Goal: Contribute content: Contribute content

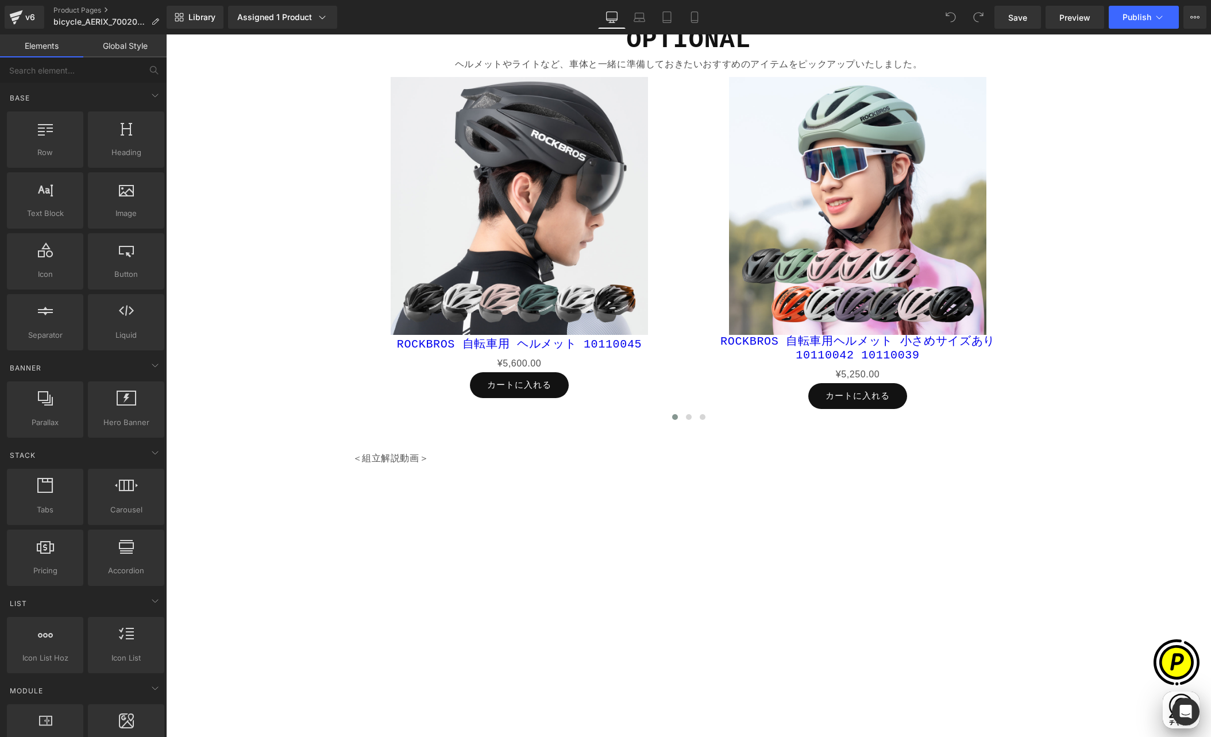
scroll to position [5501, 0]
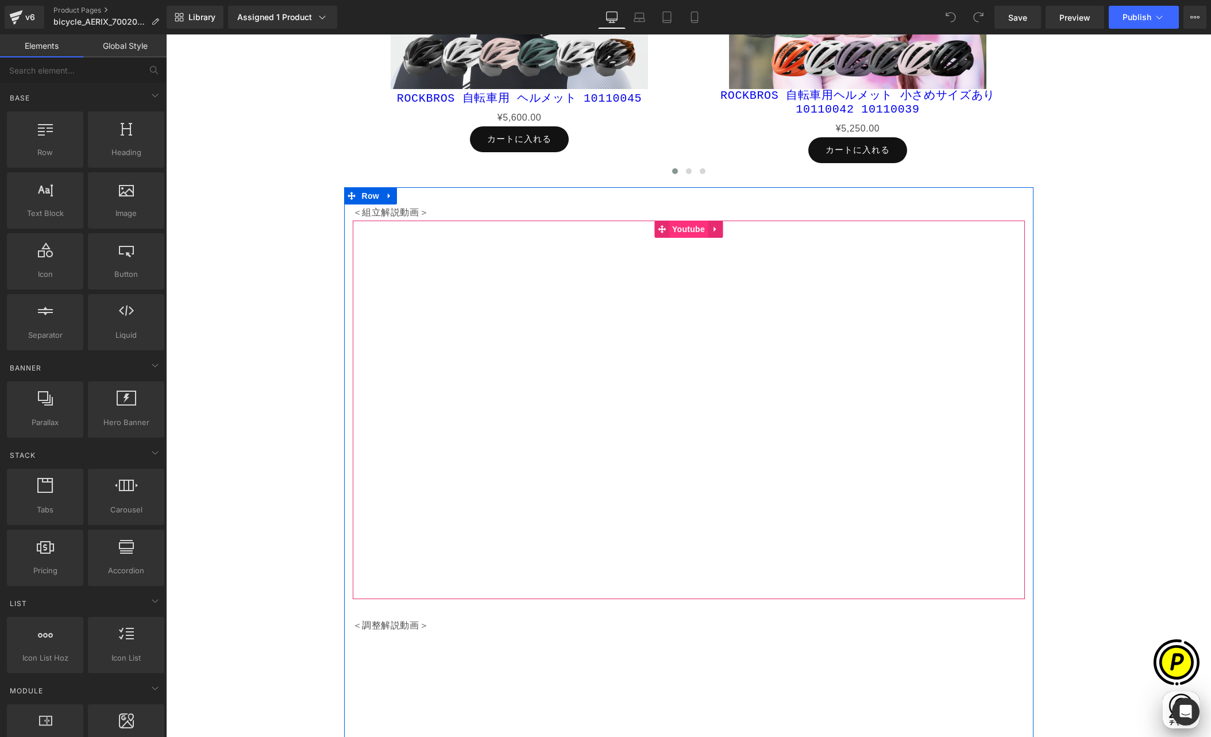
click at [684, 231] on span "Youtube" at bounding box center [688, 229] width 38 height 17
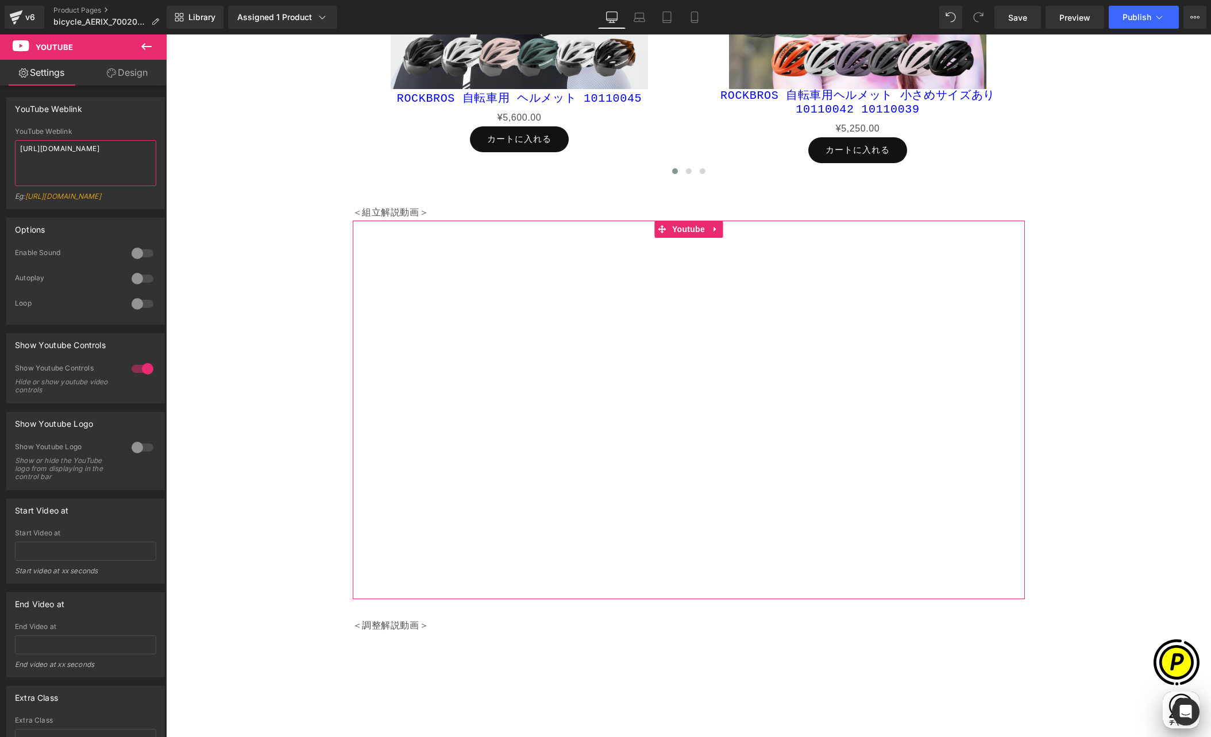
drag, startPoint x: 132, startPoint y: 148, endPoint x: -9, endPoint y: 147, distance: 140.2
click at [0, 147] on html "Youtube You are previewing how the will restyle your page. You can not edit Ele…" at bounding box center [605, 368] width 1211 height 737
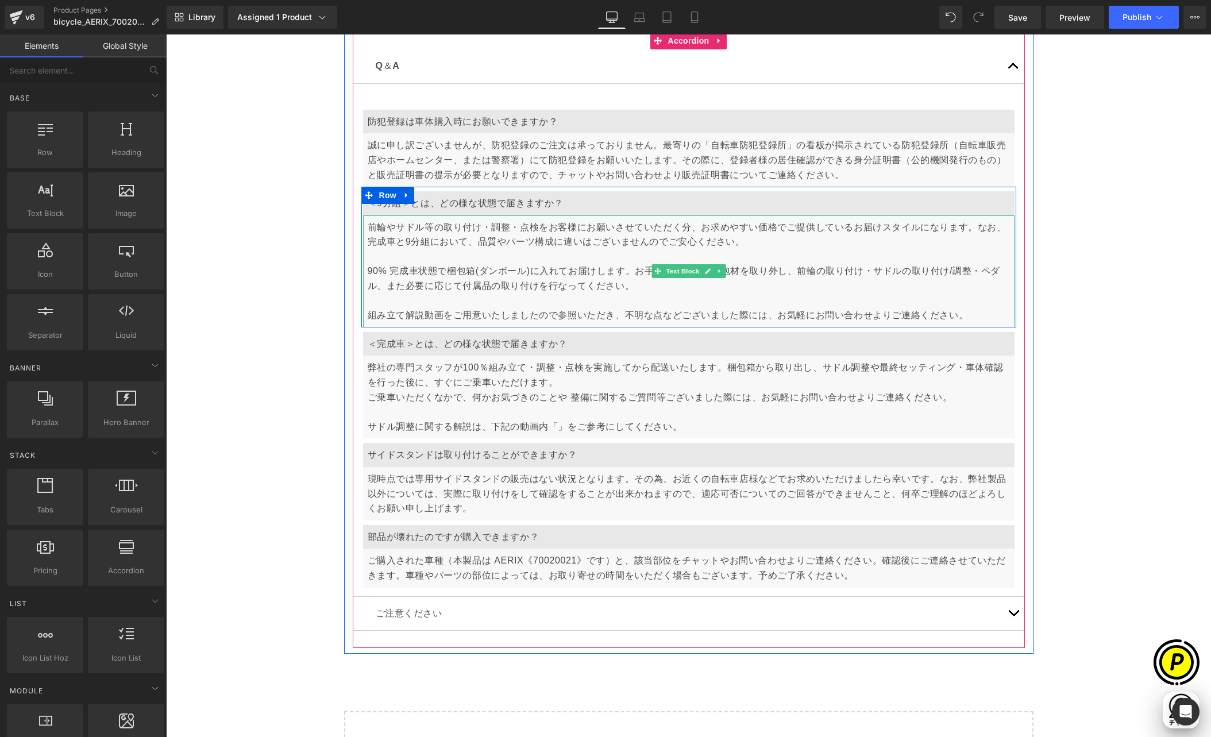
scroll to position [0, 448]
click at [972, 314] on p "前輪やサドル等の取り付け・調整・点検をお客様にお願いさせていただく分、お求めやすい価格でご提供しているお届けスタイルになります。なお、完成車と9分組において、…" at bounding box center [689, 271] width 642 height 103
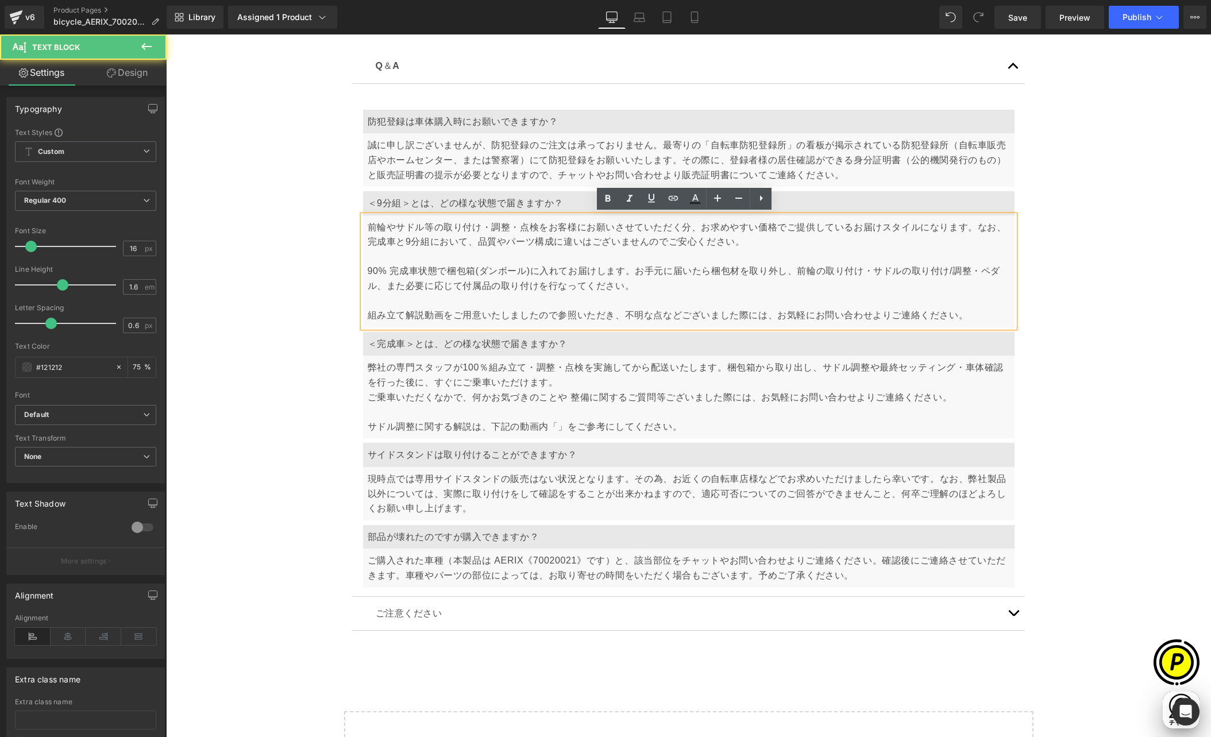
click at [970, 314] on p "前輪やサドル等の取り付け・調整・点検をお客様にお願いさせていただく分、お求めやすい価格でご提供しているお届けスタイルになります。なお、完成車と9分組において、…" at bounding box center [689, 271] width 642 height 103
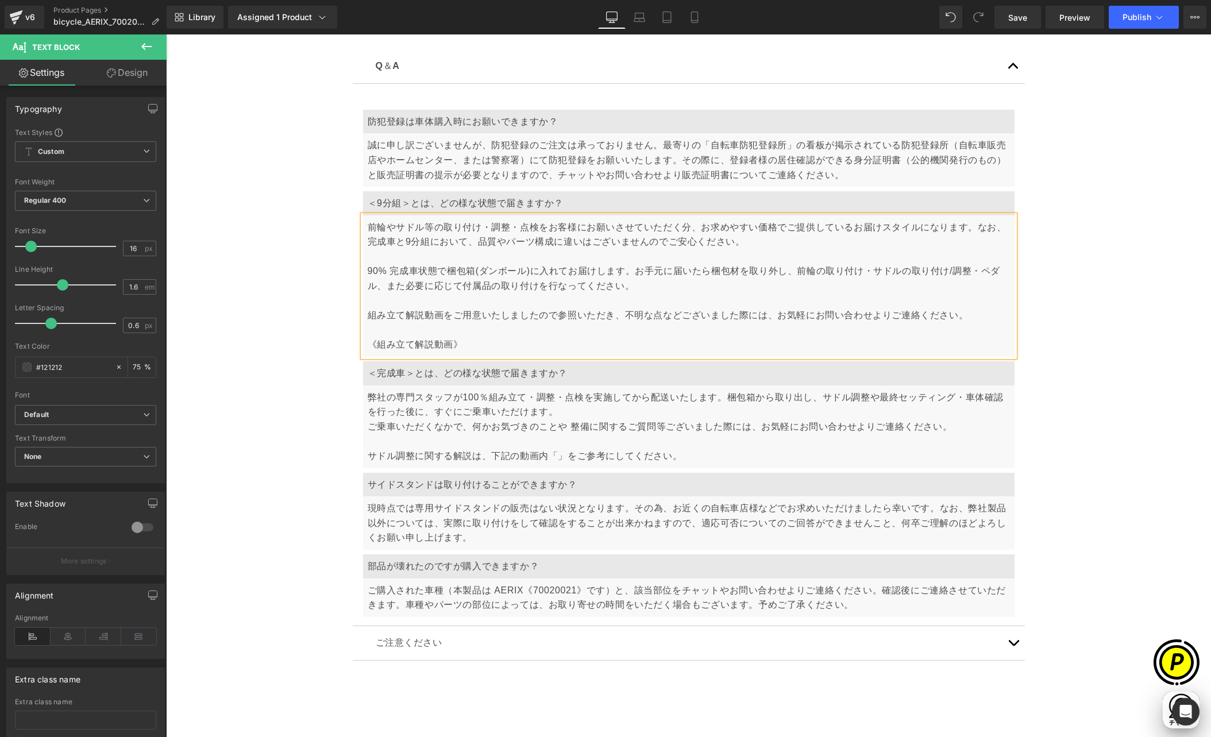
scroll to position [0, 672]
click at [372, 341] on p "前輪やサドル等の取り付け・調整・点検をお客様にお願いさせていただく分、お求めやすい価格でご提供しているお届けスタイルになります。なお、完成車と9分組において、…" at bounding box center [689, 286] width 642 height 132
click at [450, 342] on p "前輪やサドル等の取り付け・調整・点検をお客様にお願いさせていただく分、お求めやすい価格でご提供しているお届けスタイルになります。なお、完成車と9分組において、…" at bounding box center [689, 286] width 642 height 132
click at [479, 343] on p "前輪やサドル等の取り付け・調整・点検をお客様にお願いさせていただく分、お求めやすい価格でご提供しているお届けスタイルになります。なお、完成車と9分組において、…" at bounding box center [689, 286] width 642 height 132
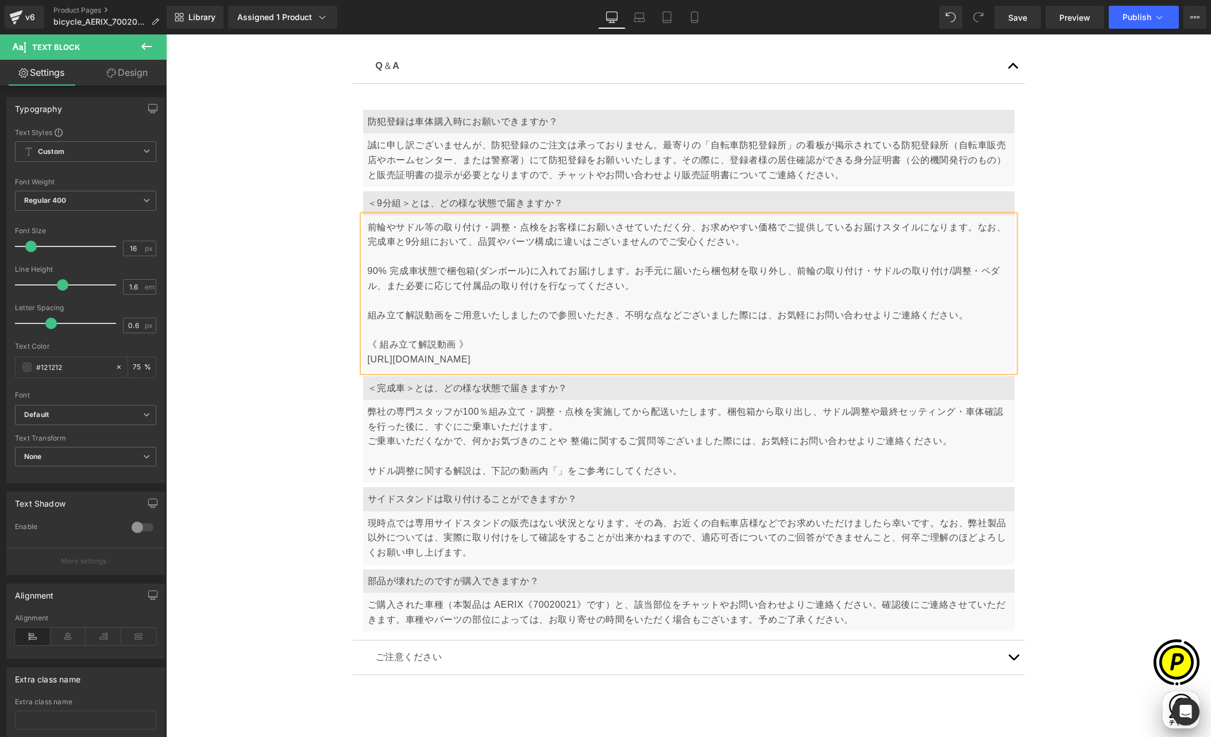
click at [520, 353] on p "前輪やサドル等の取り付け・調整・点検をお客様にお願いさせていただく分、お求めやすい価格でご提供しているお届けスタイルになります。なお、完成車と9分組において、…" at bounding box center [689, 293] width 642 height 147
drag, startPoint x: 502, startPoint y: 359, endPoint x: 358, endPoint y: 358, distance: 143.6
click at [363, 358] on div "前輪やサドル等の取り付け・調整・点検をお客様にお願いさせていただく分、お求めやすい価格でご提供しているお届けスタイルになります。なお、完成車と9分組において、…" at bounding box center [688, 293] width 651 height 156
click at [673, 198] on icon at bounding box center [673, 198] width 14 height 14
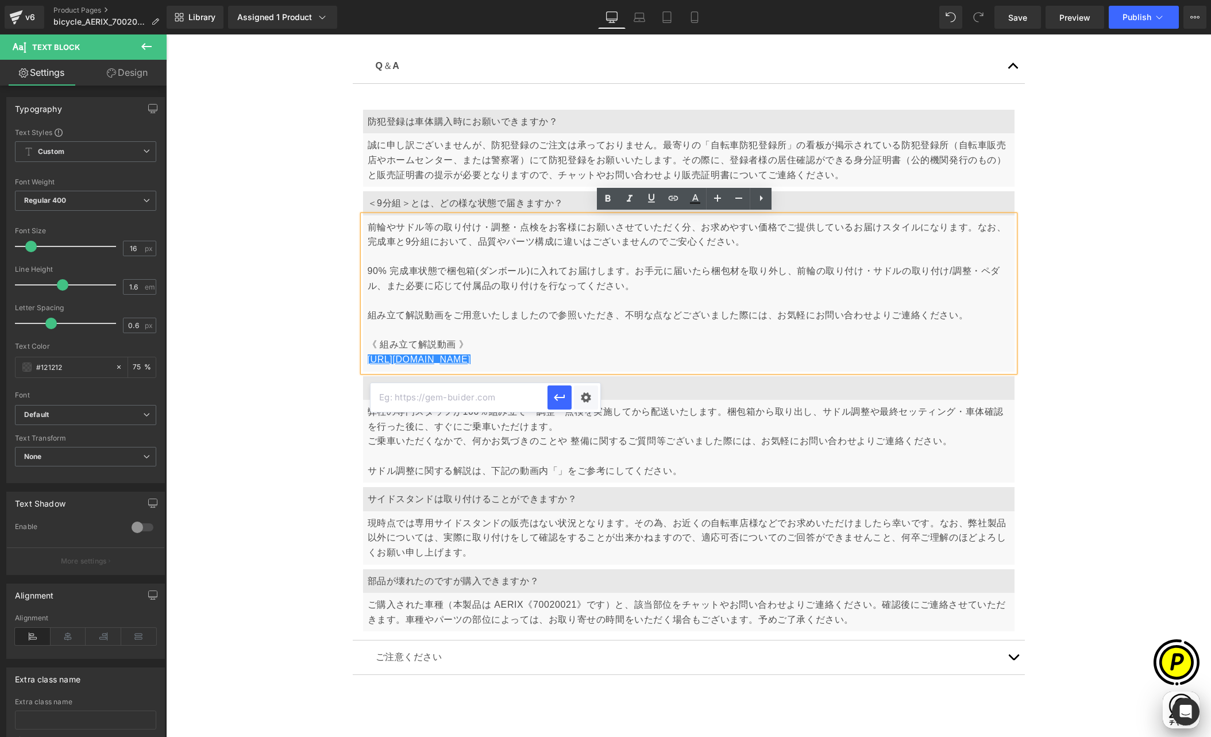
click at [463, 396] on input "text" at bounding box center [458, 397] width 177 height 29
paste input "[URL][DOMAIN_NAME]"
type input "[URL][DOMAIN_NAME]"
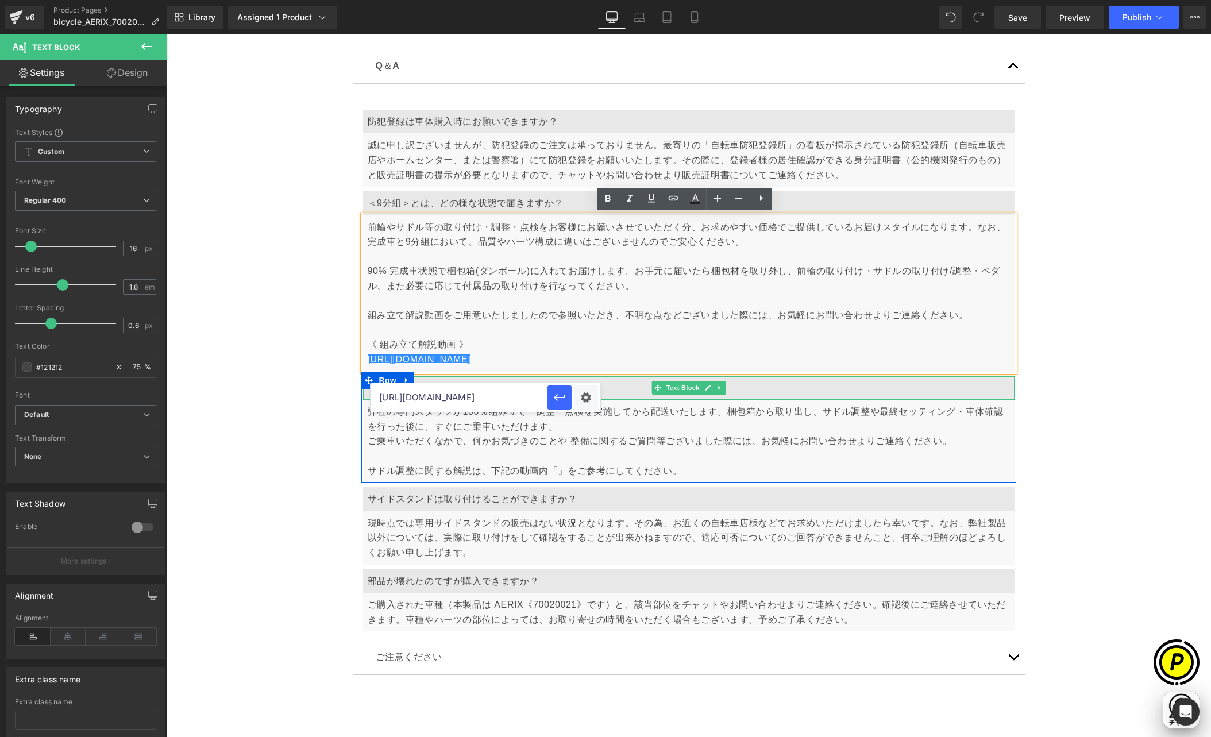
scroll to position [0, 448]
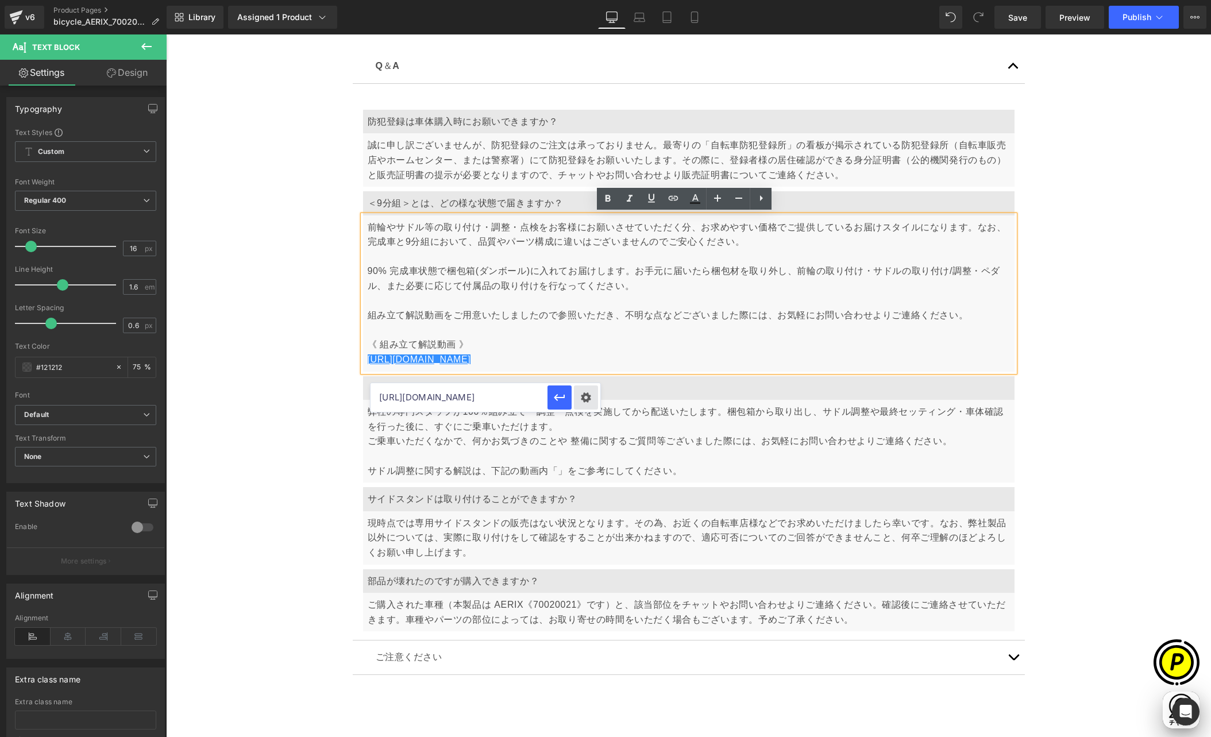
click at [590, 0] on div "Text Color Highlight Color #333333 Edit or remove link: Edit - Unlink - Cancel …" at bounding box center [605, 0] width 1211 height 0
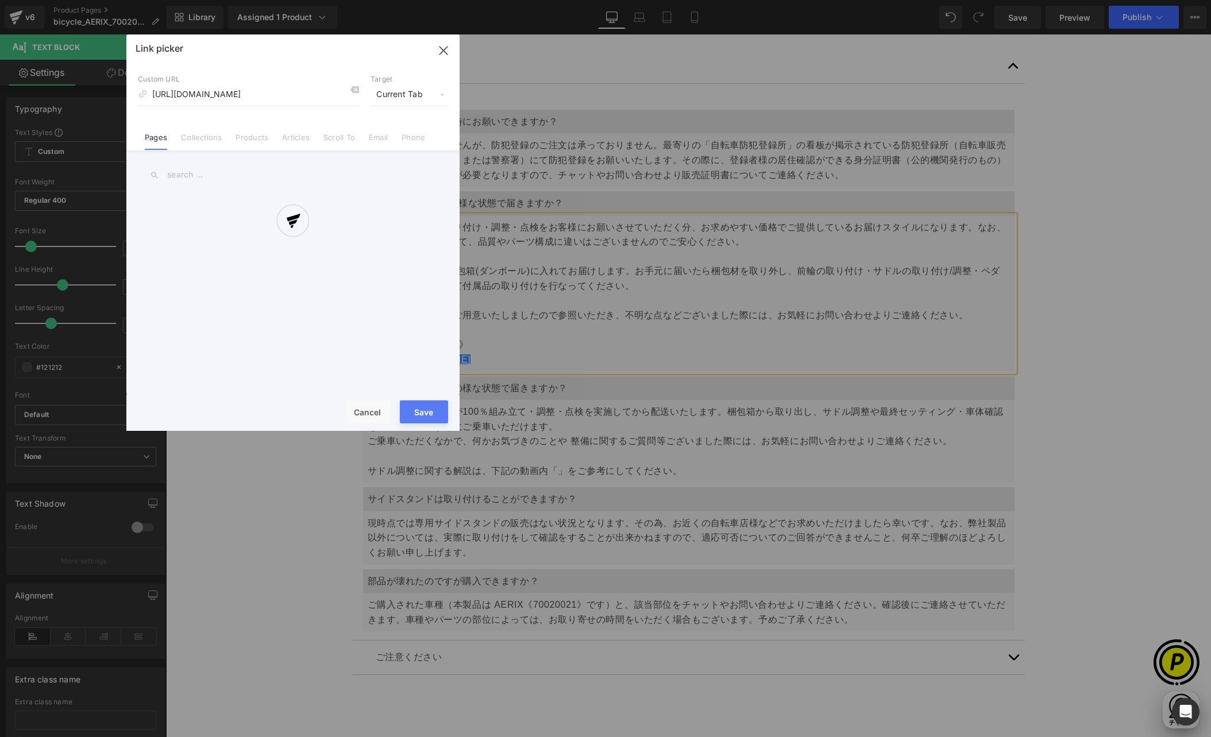
click at [414, 92] on div at bounding box center [292, 232] width 333 height 396
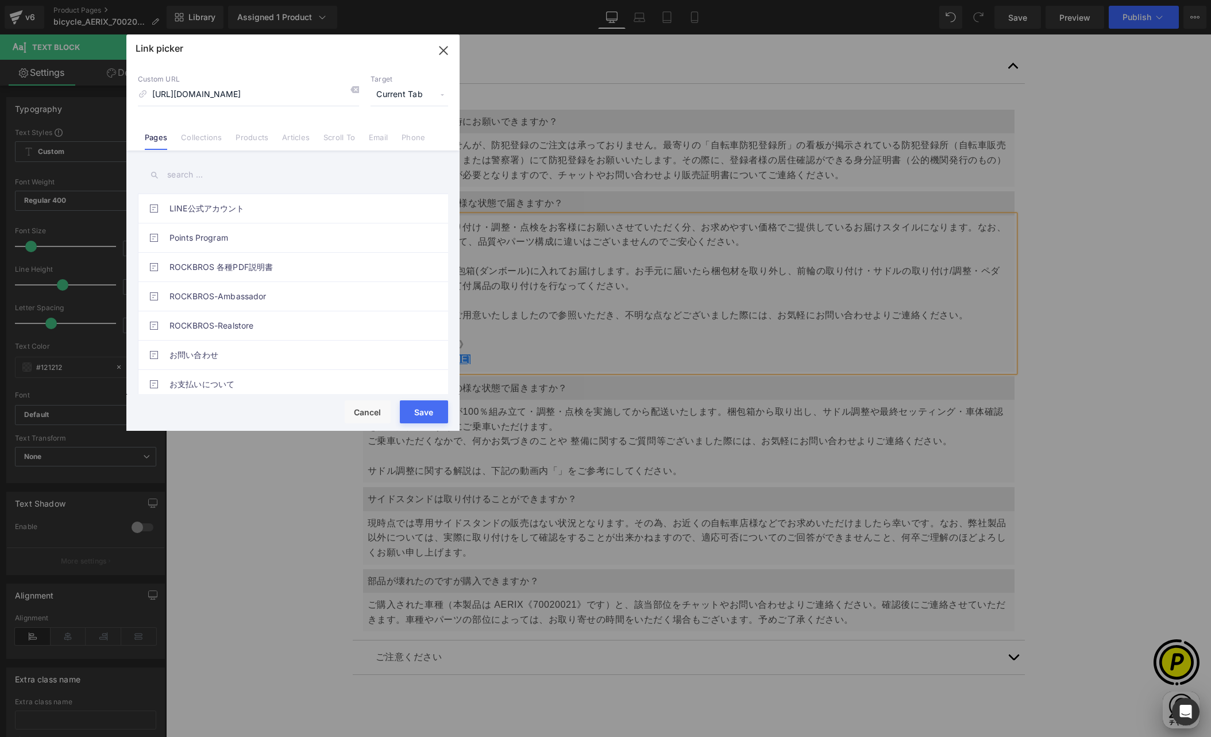
click at [434, 95] on span "Current Tab" at bounding box center [409, 95] width 78 height 22
click at [389, 138] on li "New Tab" at bounding box center [409, 136] width 89 height 20
click at [429, 408] on button "Save" at bounding box center [424, 411] width 48 height 23
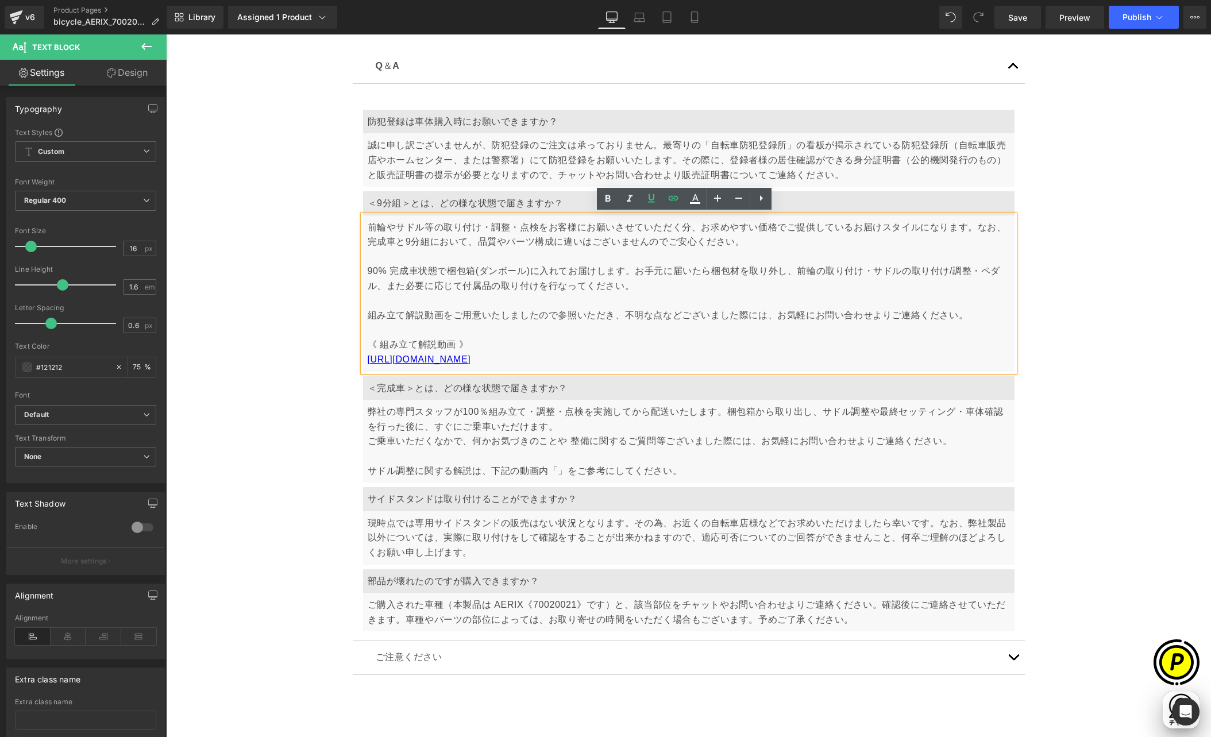
click at [514, 352] on p "前輪やサドル等の取り付け・調整・点検をお客様にお願いさせていただく分、お求めやすい価格でご提供しているお届けスタイルになります。なお、完成車と9分組において、…" at bounding box center [689, 293] width 642 height 147
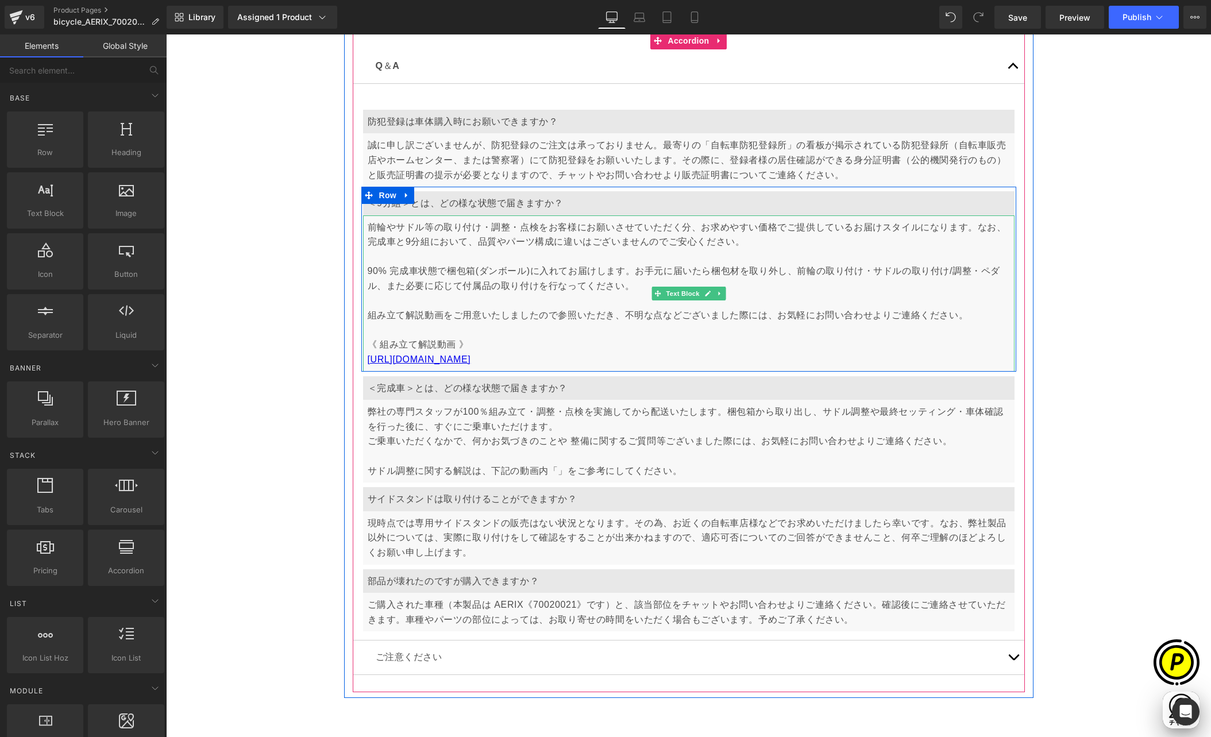
scroll to position [0, 224]
click at [465, 342] on p "前輪やサドル等の取り付け・調整・点検をお客様にお願いさせていただく分、お求めやすい価格でご提供しているお届けスタイルになります。なお、完成車と9分組において、…" at bounding box center [689, 293] width 642 height 147
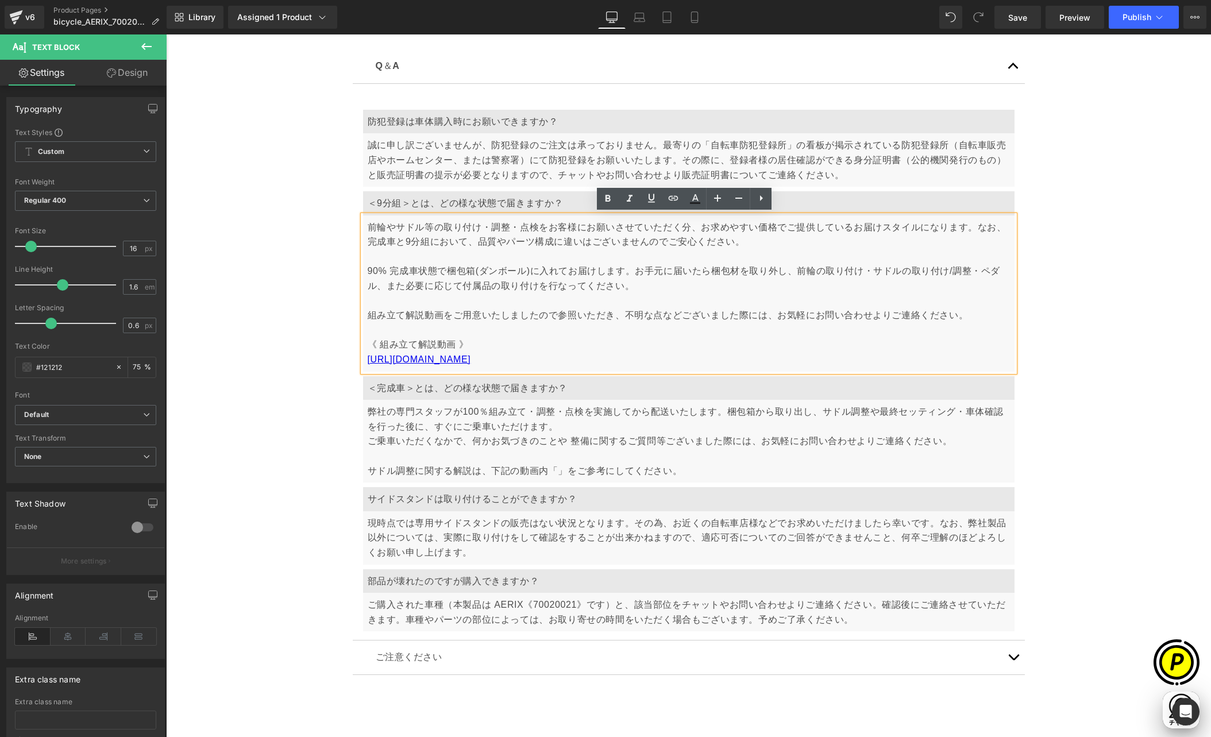
scroll to position [0, 672]
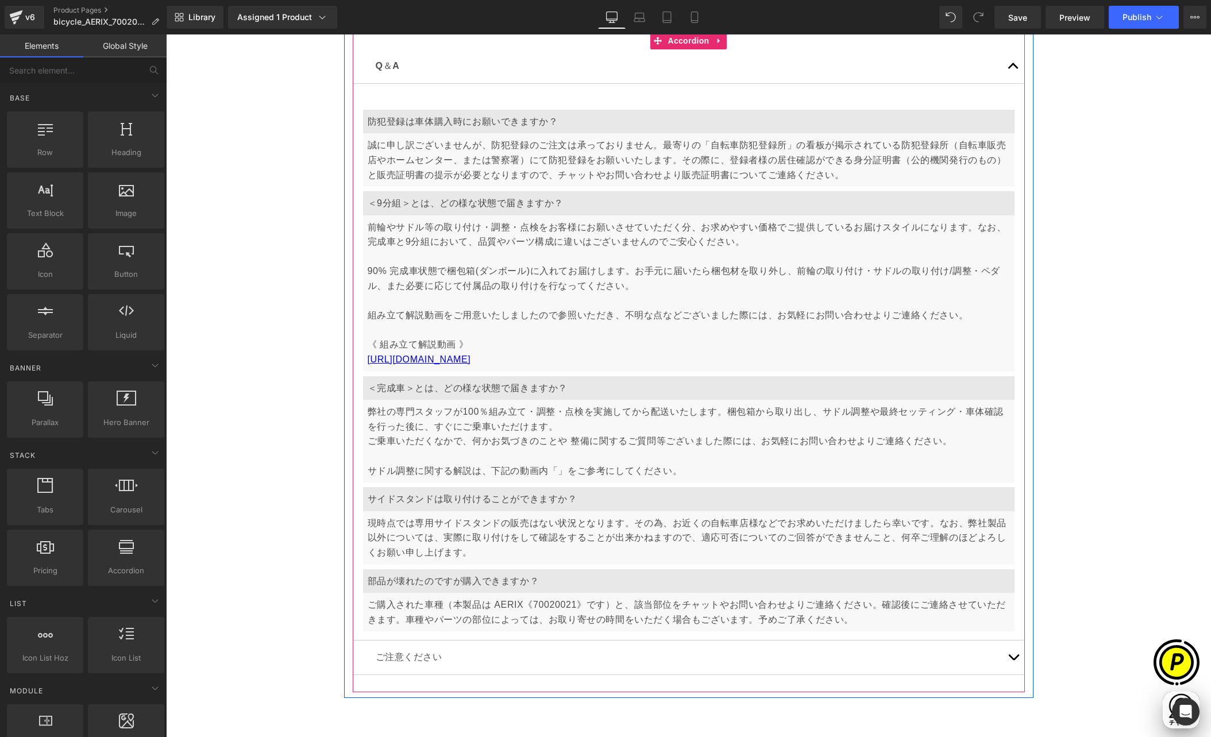
click at [513, 354] on p "前輪やサドル等の取り付け・調整・点検をお客様にお願いさせていただく分、お求めやすい価格でご提供しているお届けスタイルになります。なお、完成車と9分組において、…" at bounding box center [689, 293] width 642 height 147
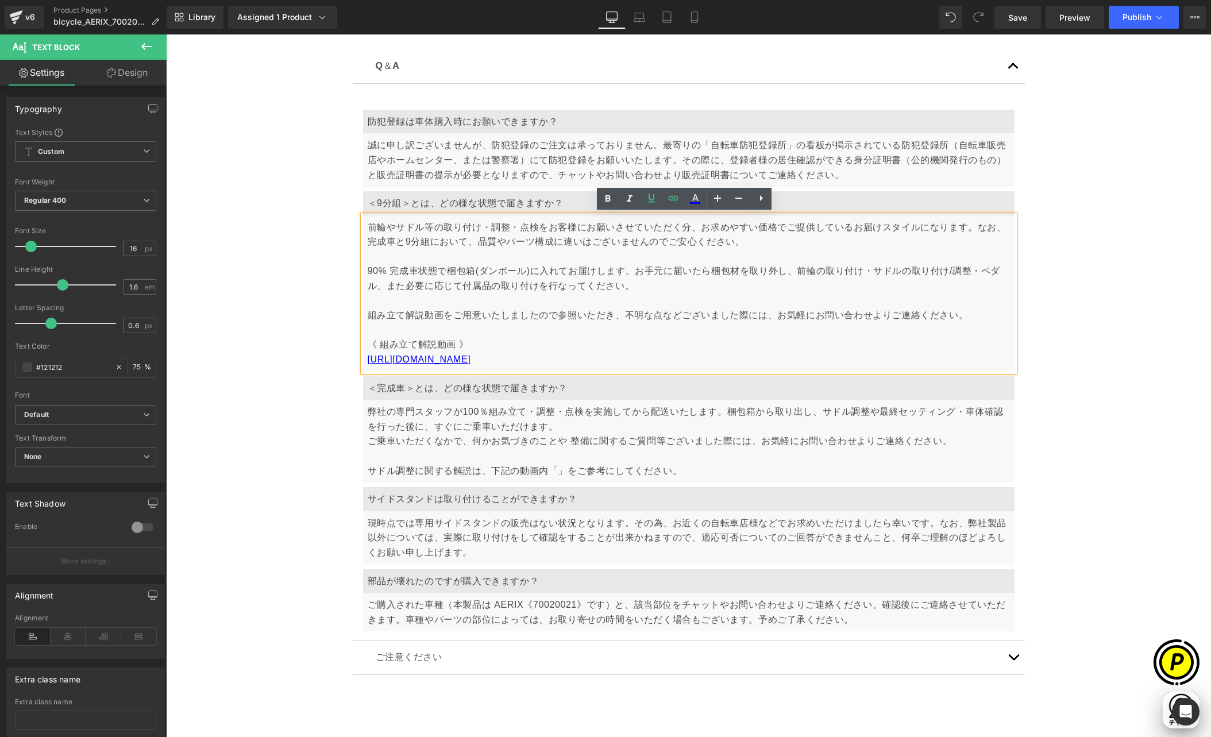
scroll to position [0, 0]
drag, startPoint x: 427, startPoint y: 358, endPoint x: 337, endPoint y: 345, distance: 90.7
copy p "《 組み立て解説動画 》 [URL][DOMAIN_NAME]"
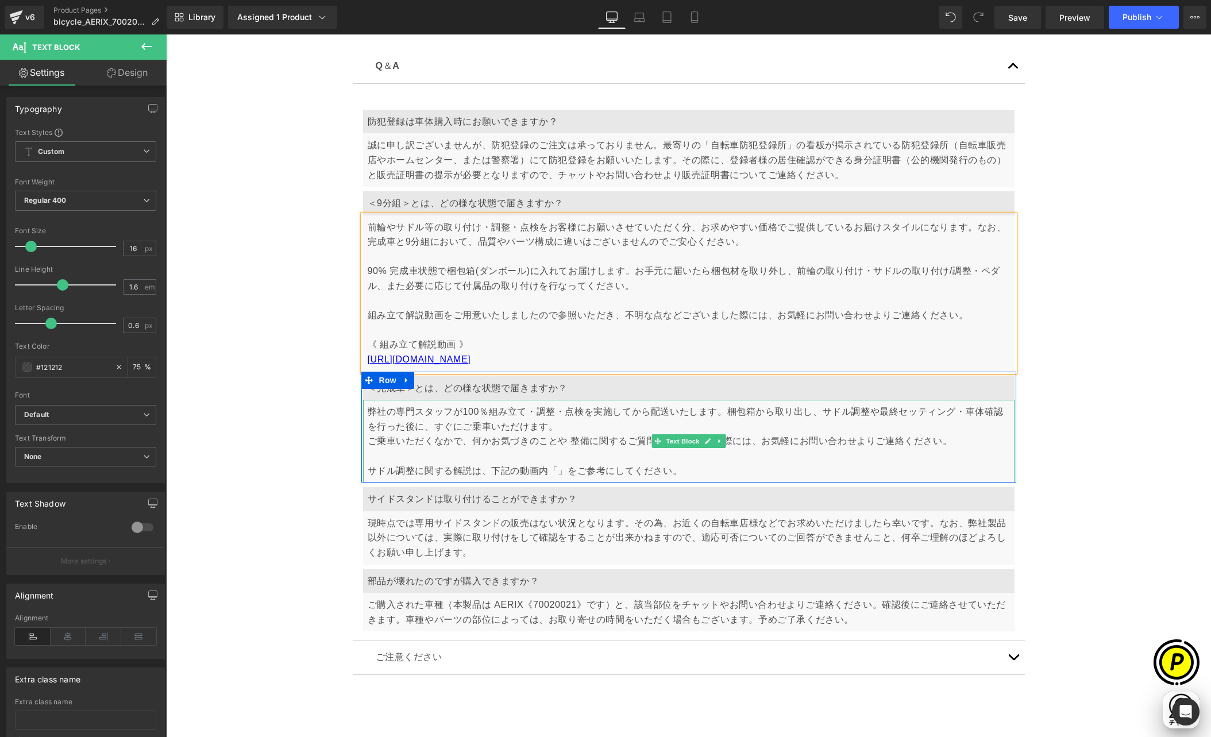
click at [704, 467] on p "ご乗車いただくなかで、何かお気づきのことや 整備に関するご質問等ございました際には、お気軽にお問い合わせよりご連絡ください。 サドル調整に関する解説は、下記の…" at bounding box center [689, 456] width 642 height 44
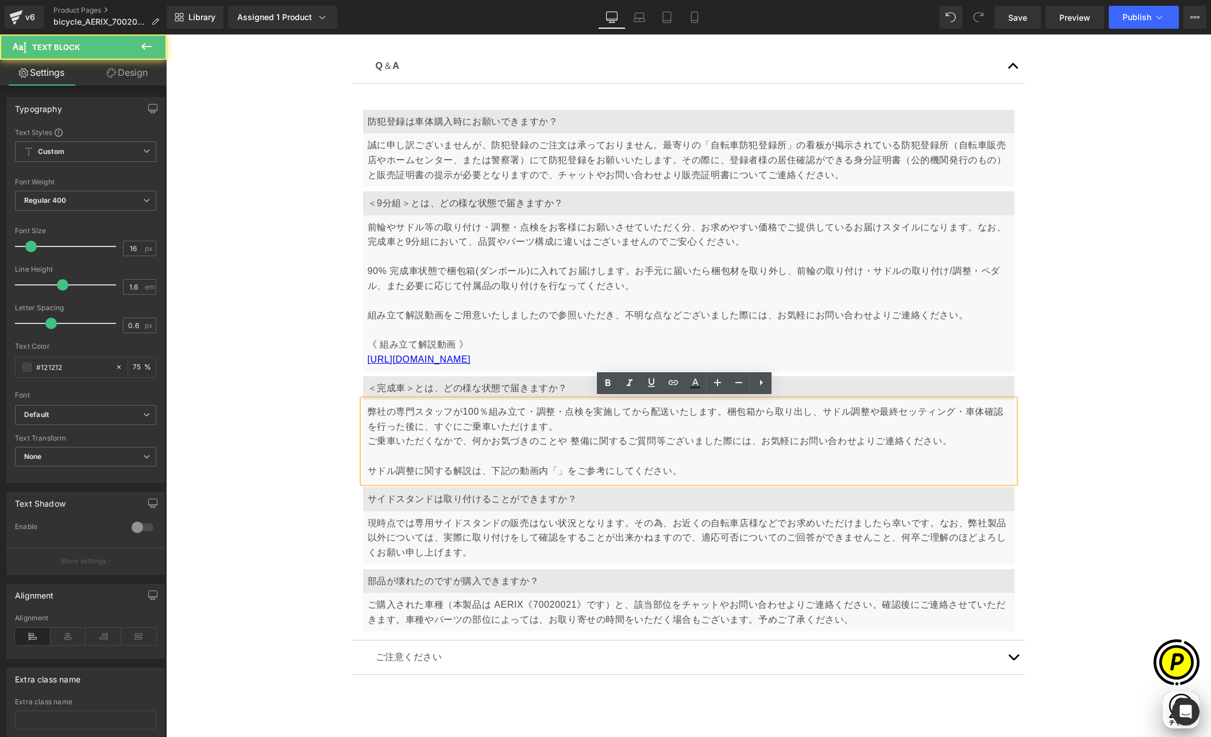
click at [701, 470] on p "ご乗車いただくなかで、何かお気づきのことや 整備に関するご質問等ございました際には、お気軽にお問い合わせよりご連絡ください。 サドル調整に関する解説は、下記の…" at bounding box center [689, 456] width 642 height 44
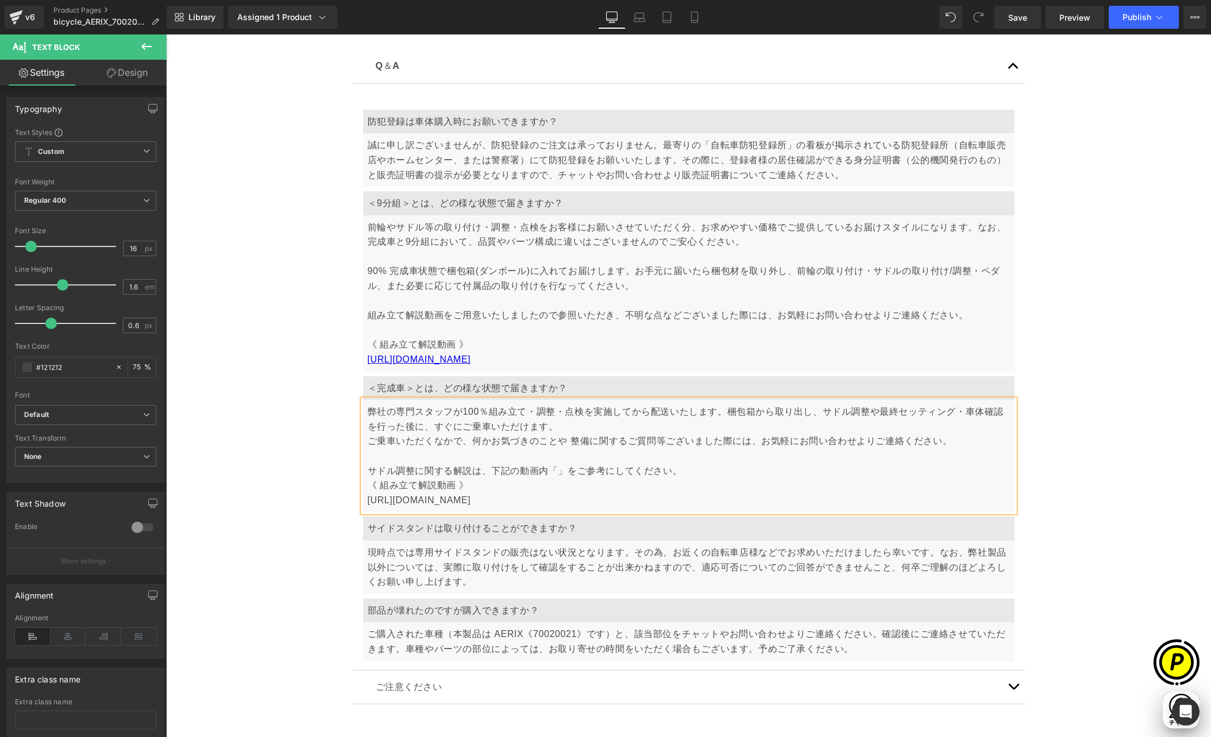
scroll to position [0, 224]
click at [683, 472] on p "ご乗車いただくなかで、何かお気づきのことや 整備に関するご質問等ございました際には、お気軽にお問い合わせよりご連絡ください。 サドル調整に関する解説は、下記の…" at bounding box center [689, 463] width 642 height 59
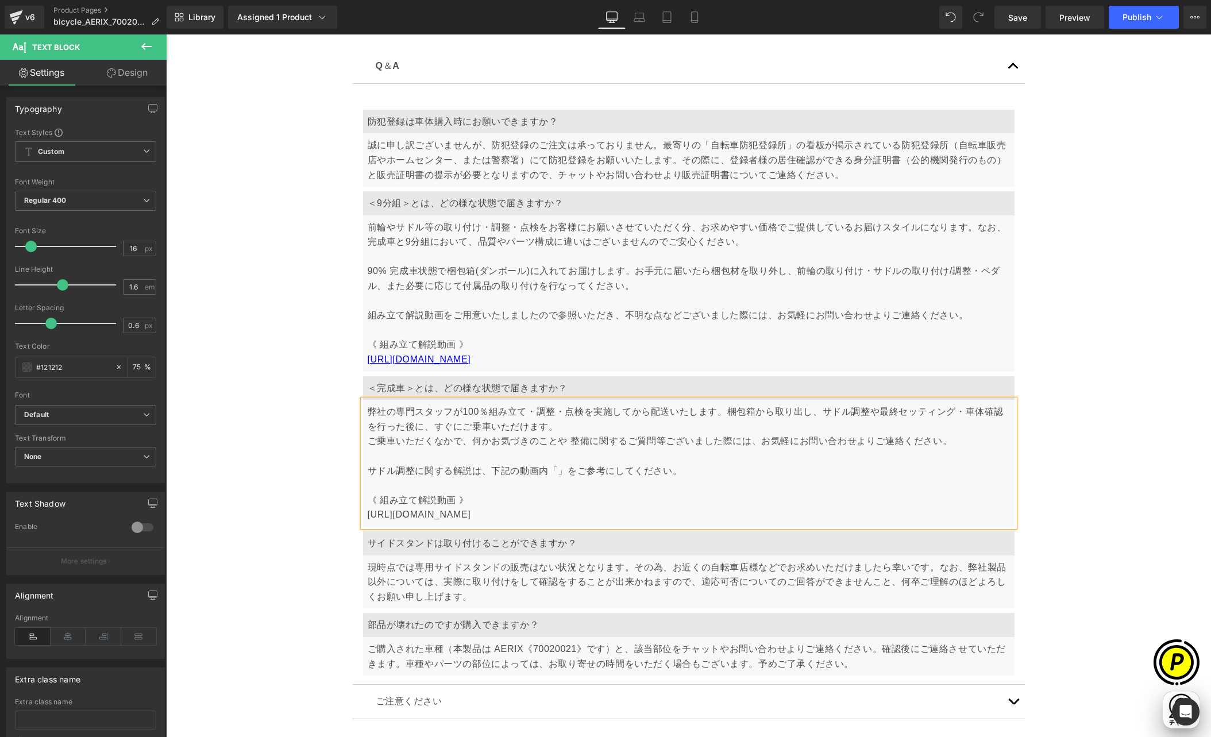
scroll to position [0, 448]
drag, startPoint x: 500, startPoint y: 513, endPoint x: 356, endPoint y: 514, distance: 144.8
click at [363, 514] on div "弊社の専門スタッフが100％組み立て・調整・点検を実施してから配送いたします。梱包箱から取り出し、サドル調整や最終セッティング・車体確認を行った後に、すぐにご…" at bounding box center [688, 463] width 651 height 127
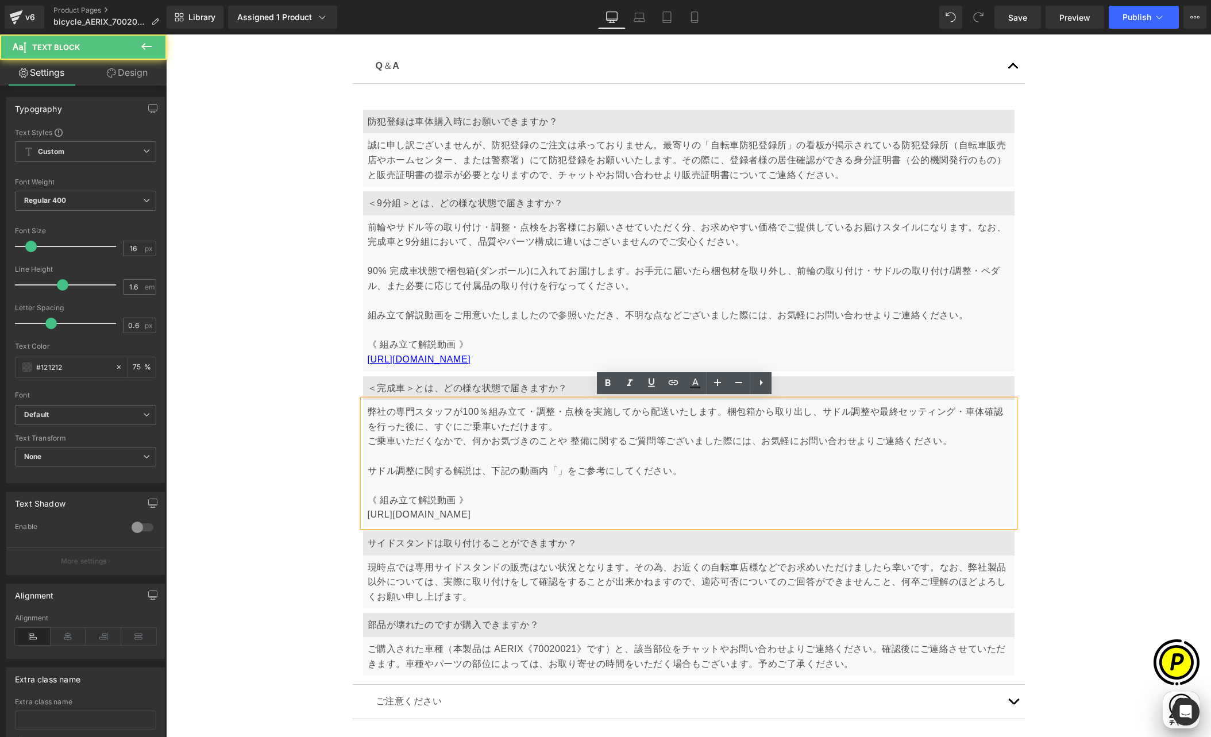
drag, startPoint x: 495, startPoint y: 514, endPoint x: 363, endPoint y: 511, distance: 131.6
click at [368, 511] on p "[URL][DOMAIN_NAME]" at bounding box center [689, 514] width 642 height 15
copy p "[URL][DOMAIN_NAME]"
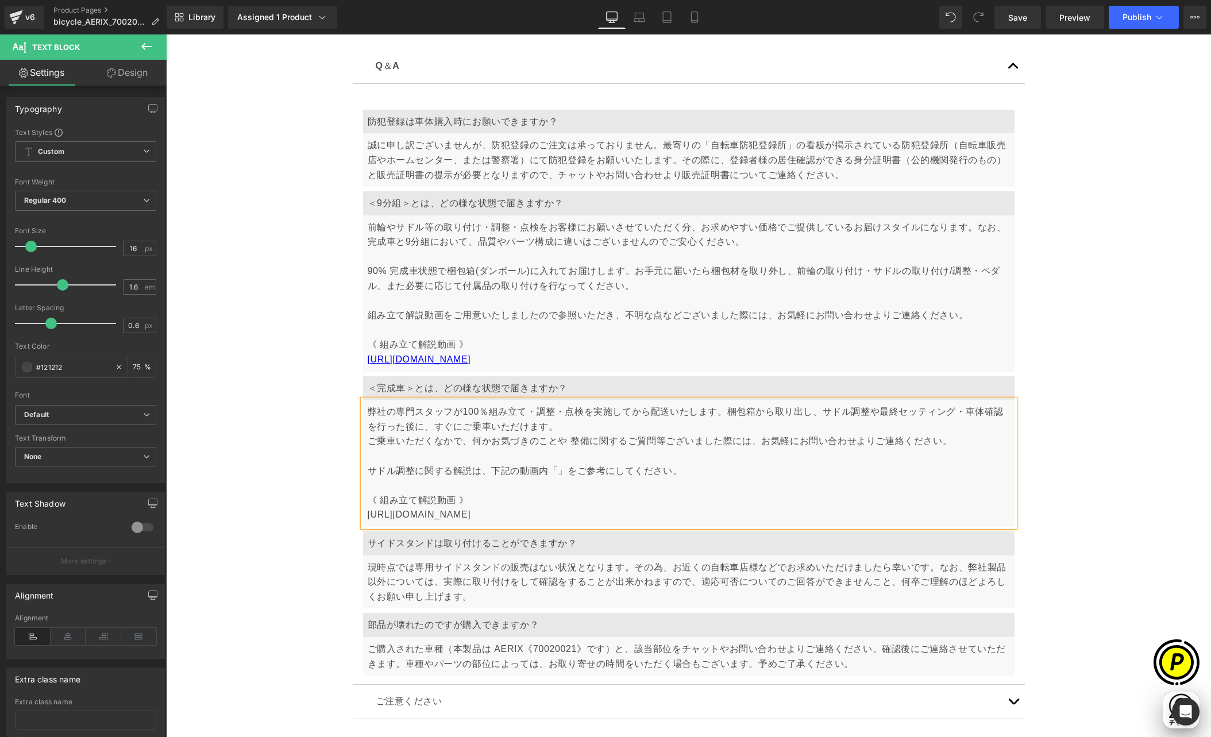
scroll to position [0, 672]
click at [488, 514] on p "[URL][DOMAIN_NAME]" at bounding box center [689, 514] width 642 height 15
drag, startPoint x: 474, startPoint y: 511, endPoint x: 363, endPoint y: 514, distance: 110.9
click at [368, 514] on p "[URL][DOMAIN_NAME]" at bounding box center [689, 514] width 642 height 15
copy p "[URL][DOMAIN_NAME]"
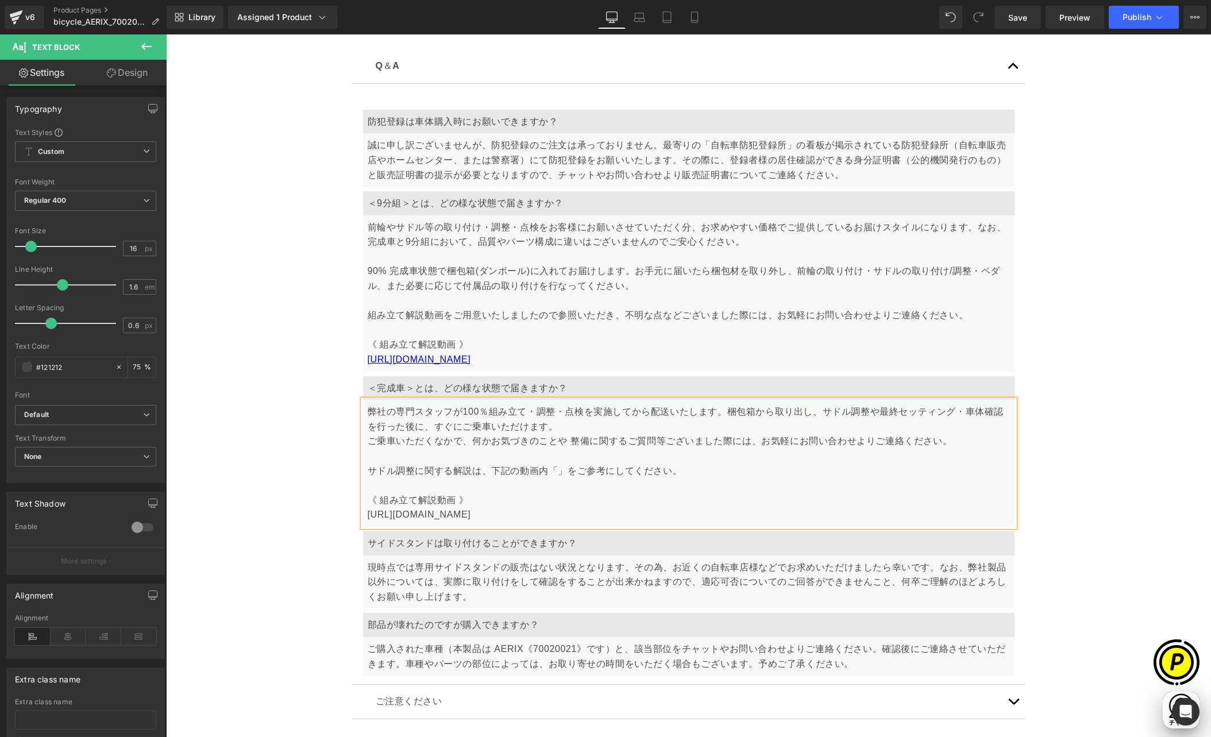
scroll to position [0, 0]
click at [483, 508] on p "[URL][DOMAIN_NAME]" at bounding box center [689, 514] width 642 height 15
drag, startPoint x: 496, startPoint y: 512, endPoint x: 362, endPoint y: 514, distance: 133.9
click at [368, 514] on p "[URL][DOMAIN_NAME]" at bounding box center [689, 514] width 642 height 15
click at [669, 384] on icon at bounding box center [673, 383] width 14 height 14
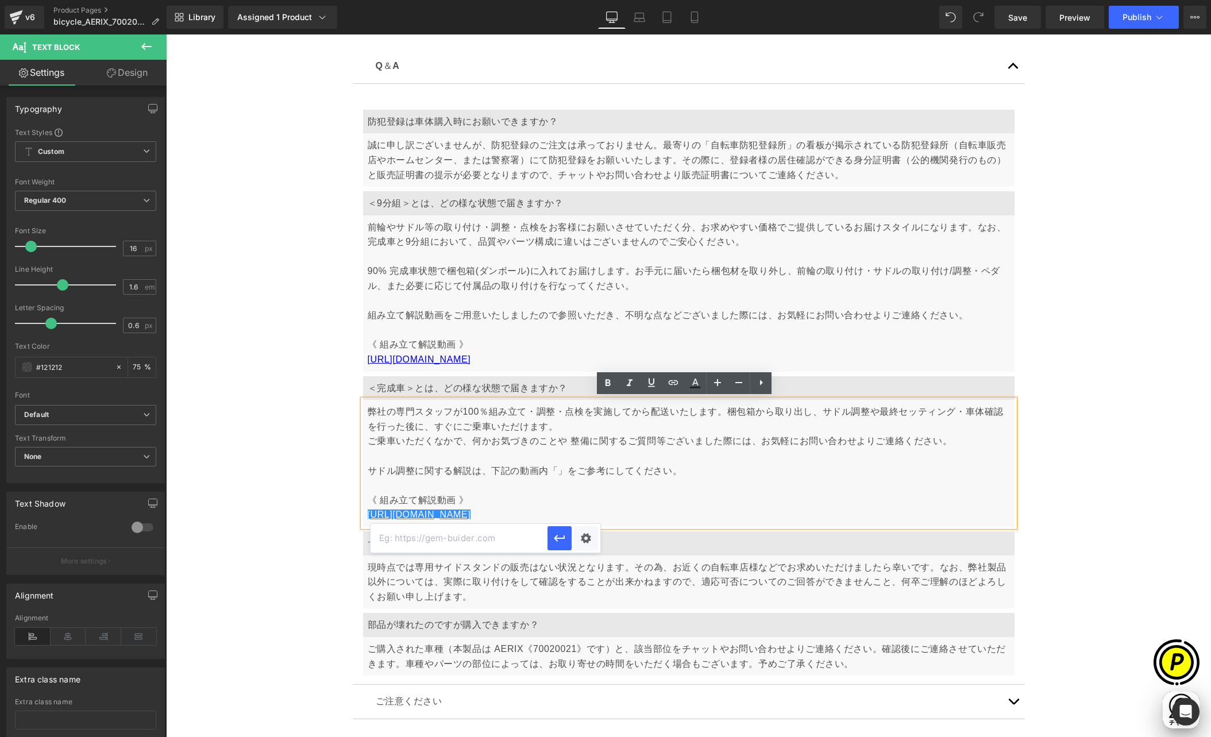
click at [485, 524] on input "text" at bounding box center [458, 538] width 177 height 29
paste input "[URL][DOMAIN_NAME]"
type input "[URL][DOMAIN_NAME]"
click at [588, 0] on div "Text Color Highlight Color #333333 Edit or remove link: Edit - Unlink - Cancel …" at bounding box center [605, 0] width 1211 height 0
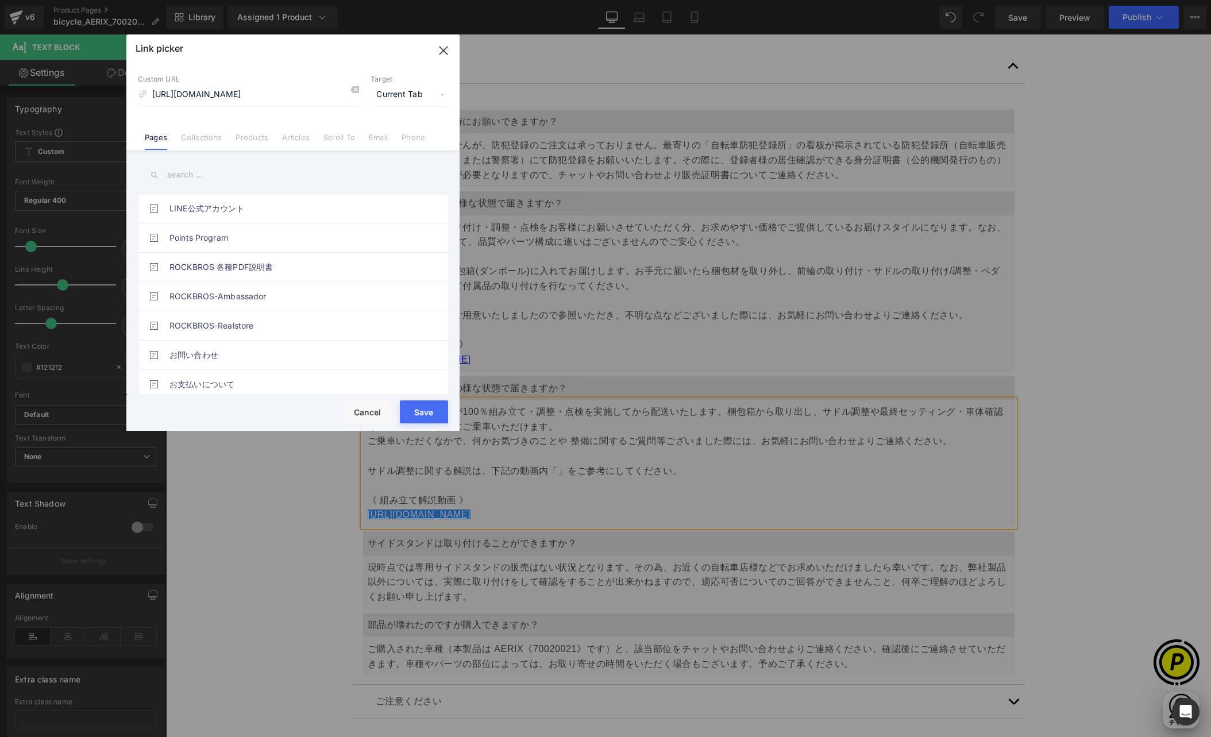
click at [409, 92] on span "Current Tab" at bounding box center [409, 95] width 78 height 22
click at [383, 137] on li "New Tab" at bounding box center [409, 136] width 89 height 20
click at [427, 414] on button "Save" at bounding box center [424, 411] width 48 height 23
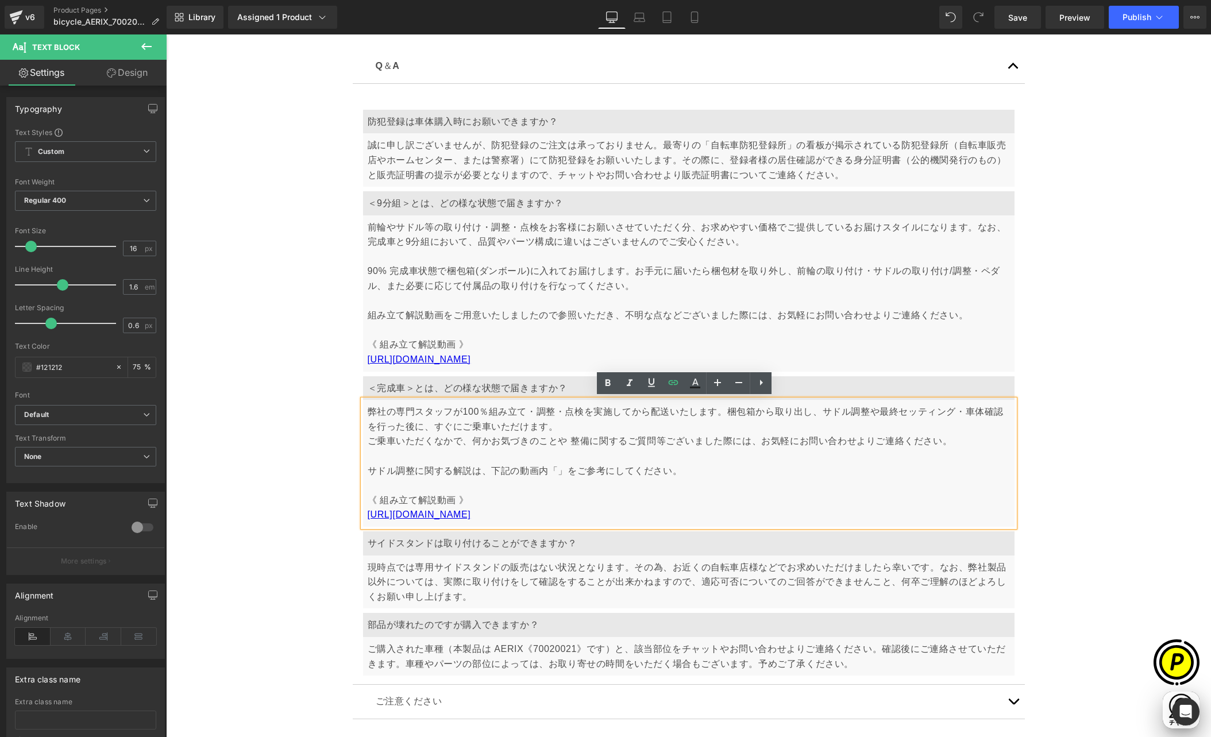
scroll to position [0, 448]
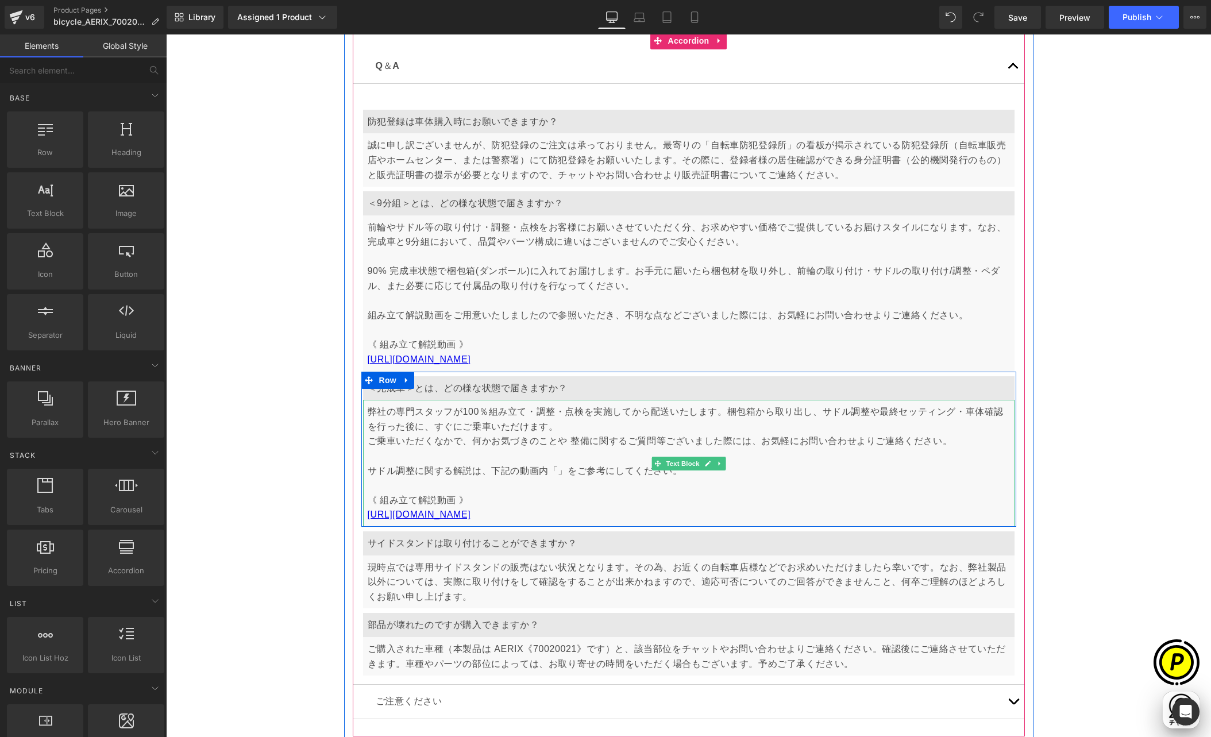
click at [552, 466] on p "ご乗車いただくなかで、何かお気づきのことや 整備に関するご質問等ございました際には、お気軽にお問い合わせよりご連絡ください。 サドル調整に関する解説は、下記の…" at bounding box center [689, 471] width 642 height 74
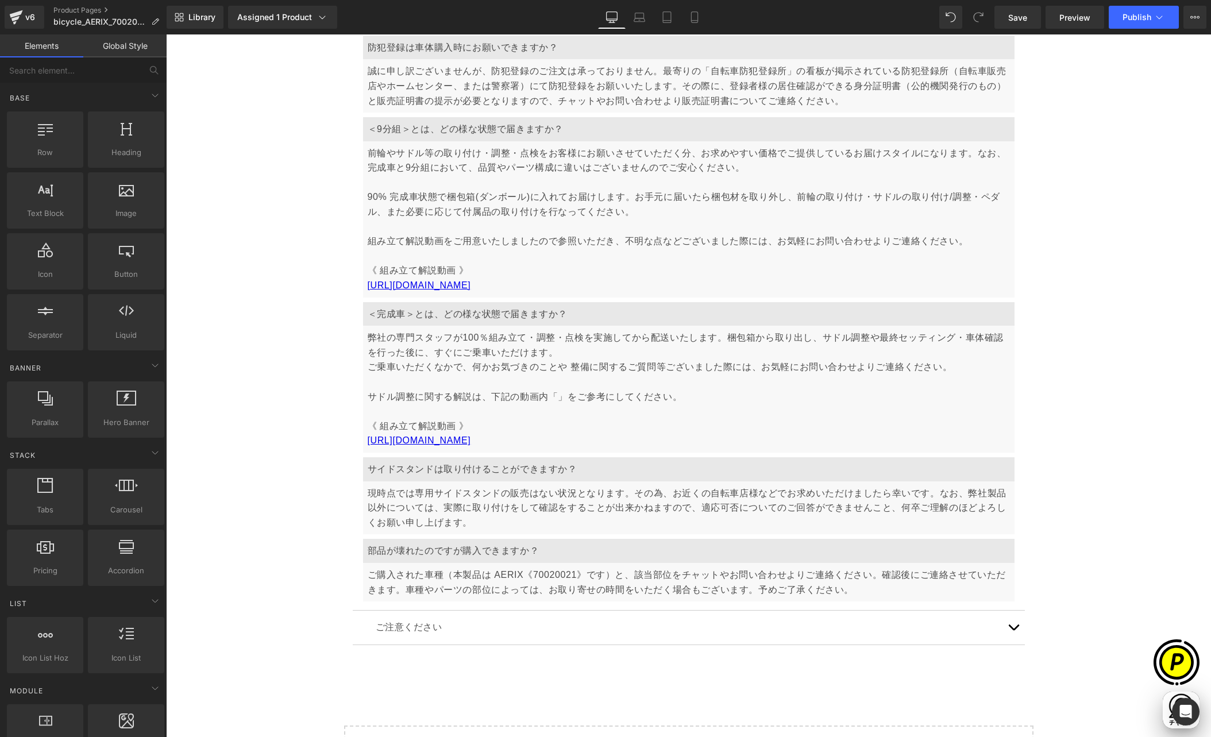
scroll to position [6394, 0]
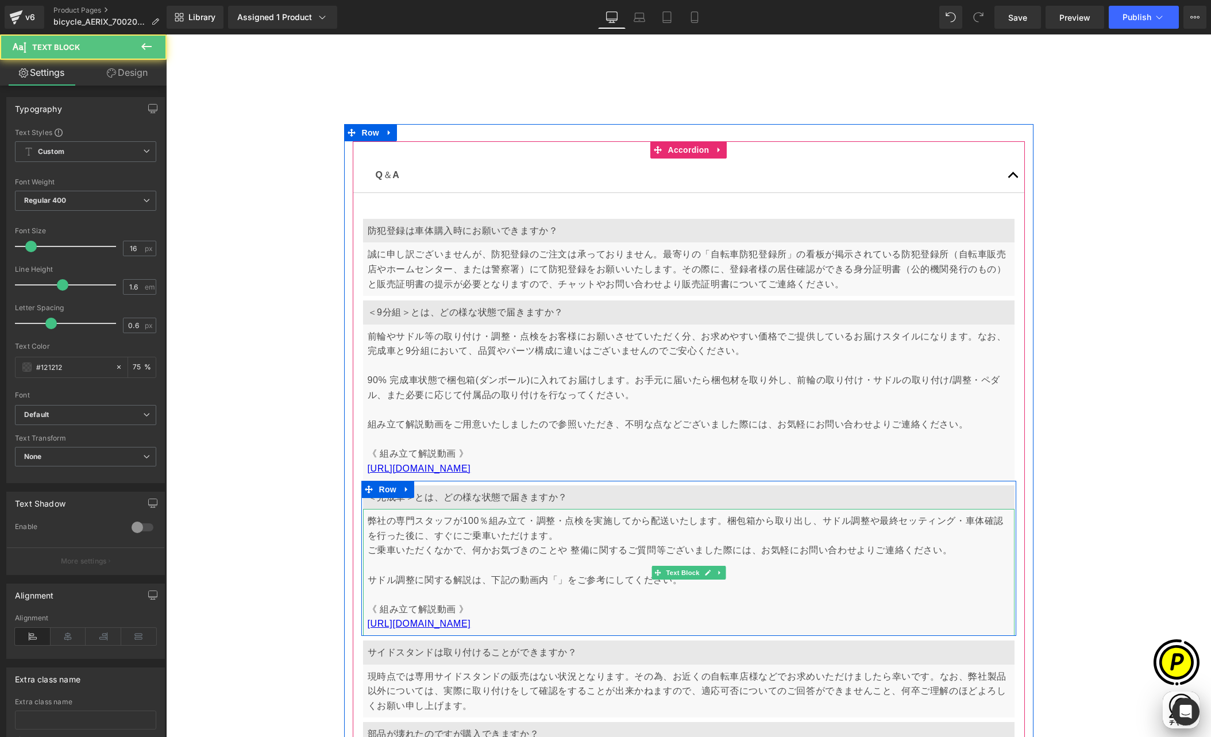
click at [553, 579] on p "ご乗車いただくなかで、何かお気づきのことや 整備に関するご質問等ございました際には、お気軽にお問い合わせよりご連絡ください。 サドル調整に関する解説は、下記の…" at bounding box center [689, 580] width 642 height 74
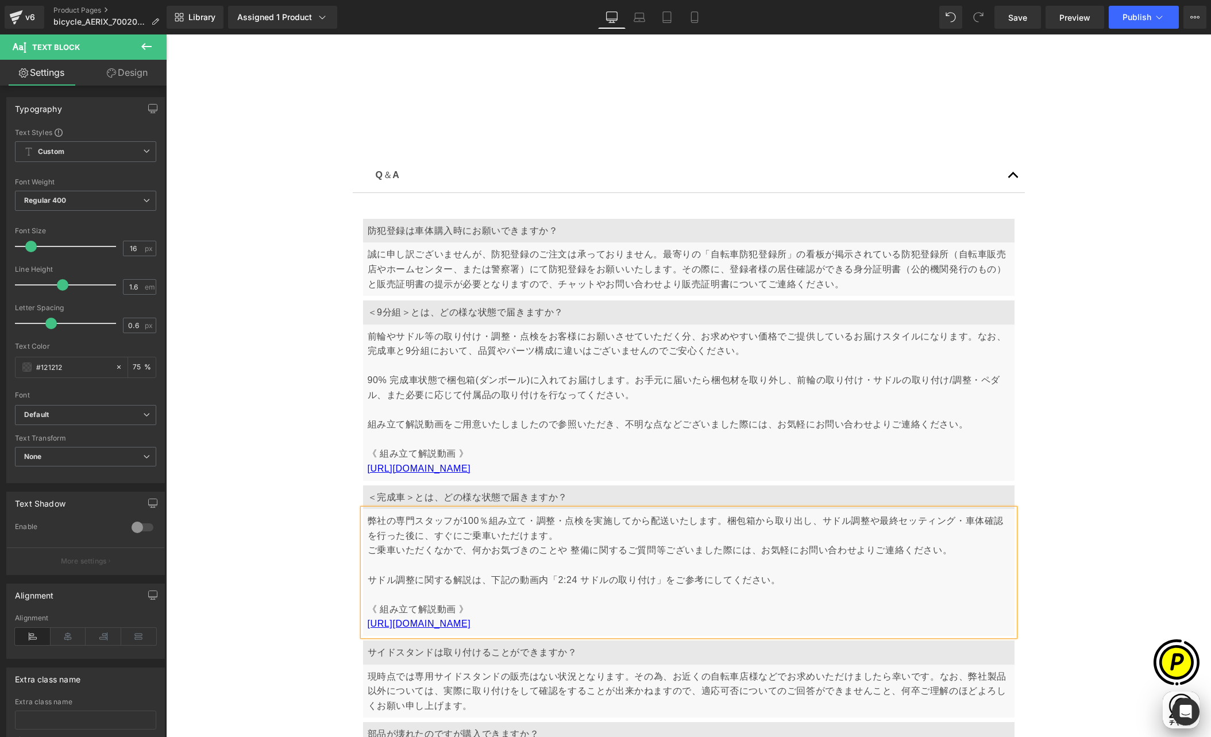
scroll to position [0, 448]
click at [561, 578] on p "ご乗車いただくなかで、何かお気づきのことや 整備に関するご質問等ございました際には、お気軽にお問い合わせよりご連絡ください。 サドル調整に関する解説は、下記の…" at bounding box center [689, 580] width 642 height 74
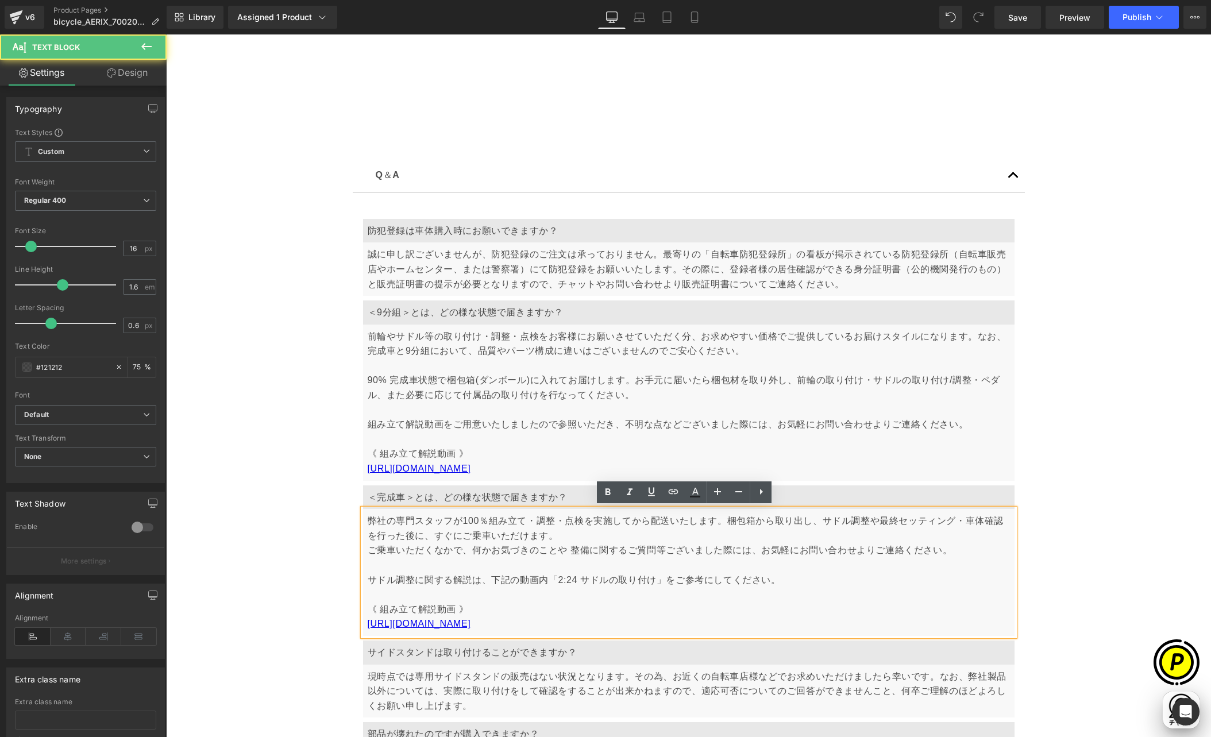
click at [625, 586] on p "ご乗車いただくなかで、何かお気づきのことや 整備に関するご質問等ございました際には、お気軽にお問い合わせよりご連絡ください。 サドル調整に関する解説は、下記の…" at bounding box center [689, 580] width 642 height 74
drag, startPoint x: 553, startPoint y: 578, endPoint x: 648, endPoint y: 576, distance: 94.8
click at [648, 576] on p "ご乗車いただくなかで、何かお気づきのことや 整備に関するご質問等ございました際には、お気軽にお問い合わせよりご連絡ください。 サドル調整に関する解説は、下記の…" at bounding box center [689, 580] width 642 height 74
copy p "2:24 サドルの取り付け"
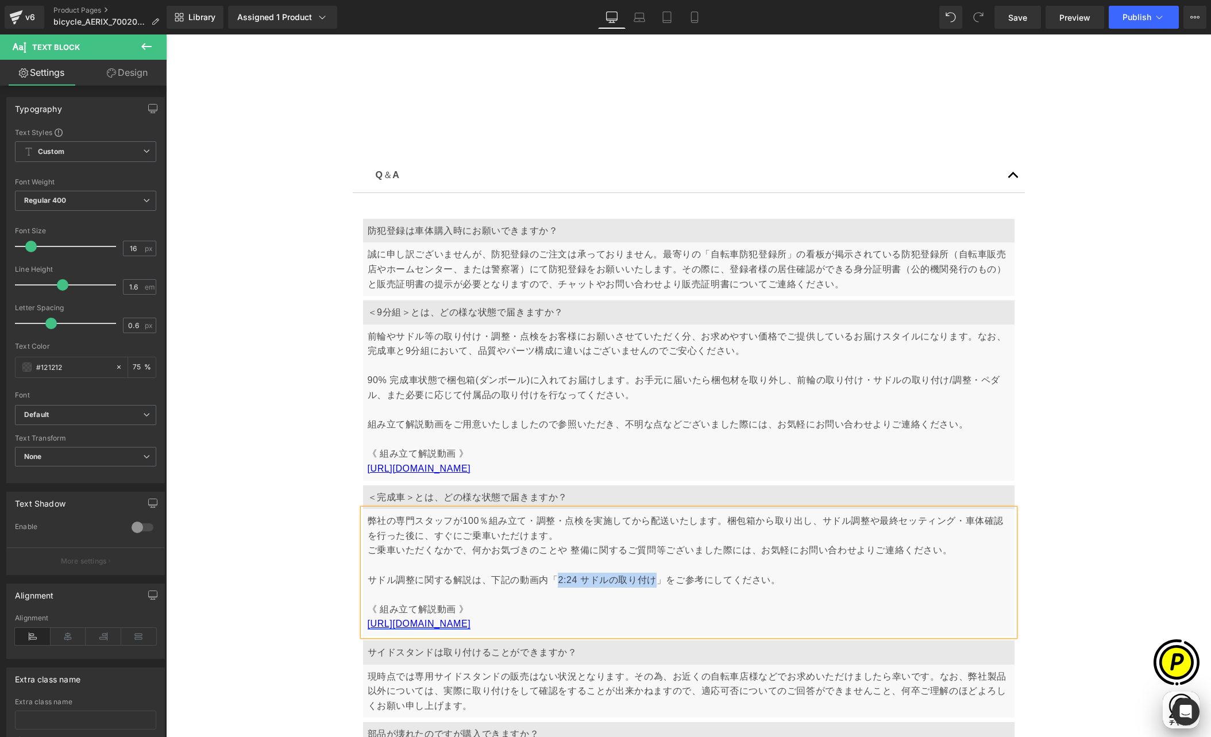
scroll to position [0, 0]
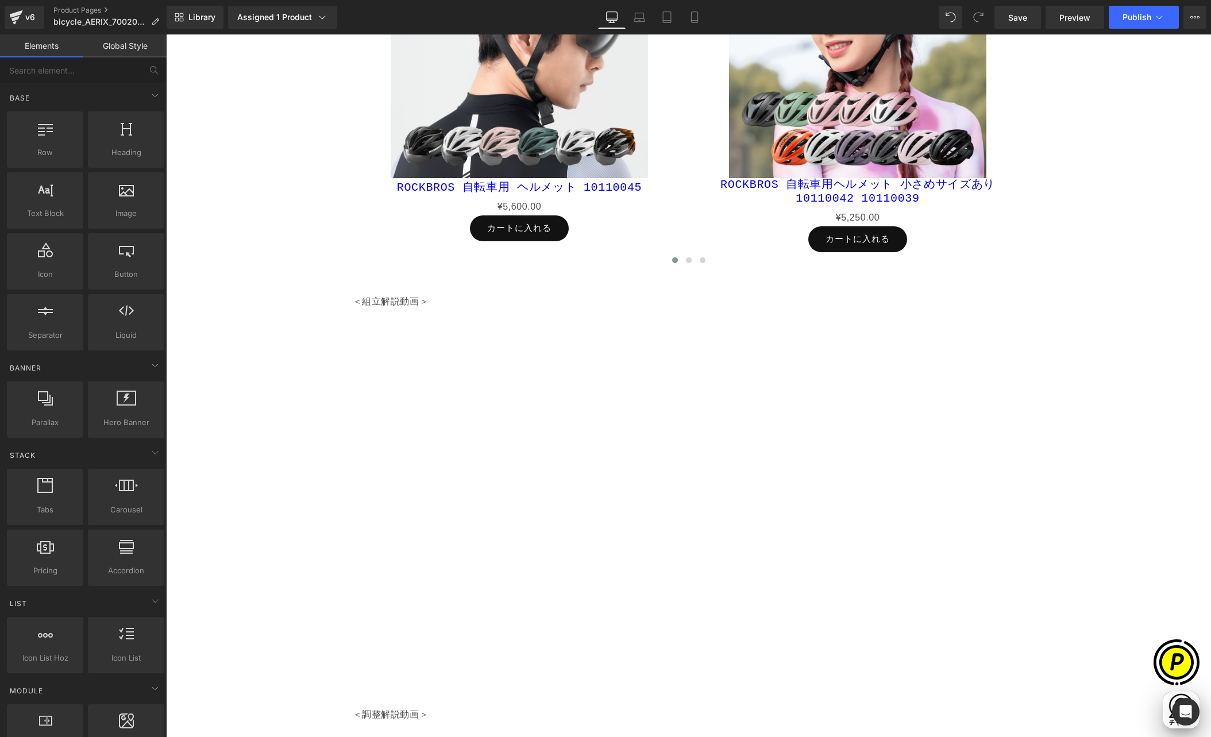
scroll to position [5434, 0]
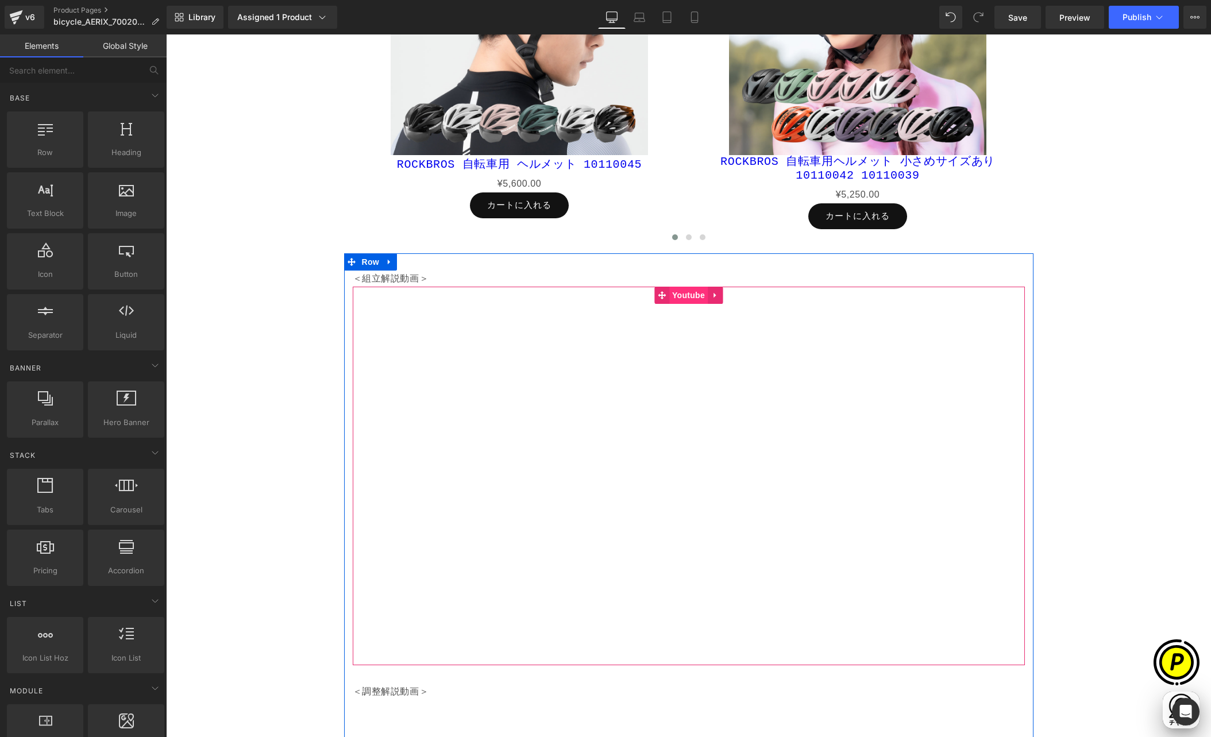
click at [688, 298] on span "Youtube" at bounding box center [688, 295] width 38 height 17
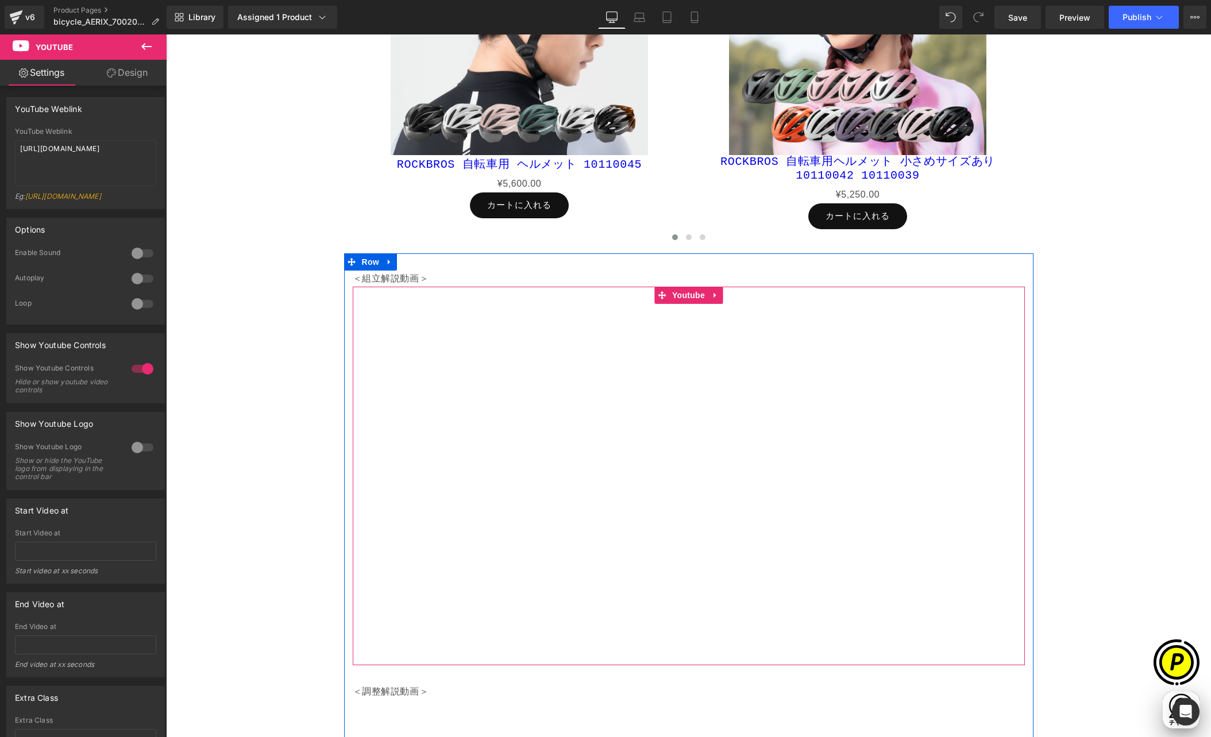
scroll to position [0, 224]
click at [685, 296] on span "Youtube" at bounding box center [688, 295] width 38 height 17
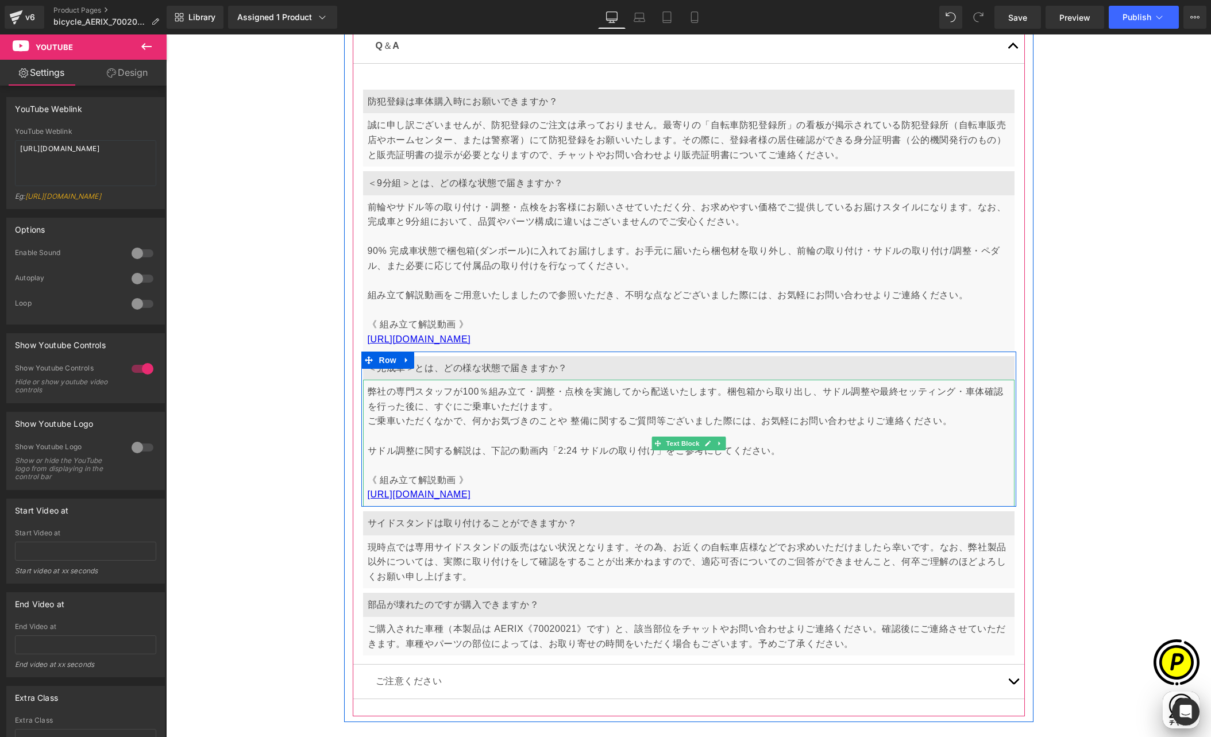
click at [566, 453] on p "ご乗車いただくなかで、何かお気づきのことや 整備に関するご質問等ございました際には、お気軽にお問い合わせよりご連絡ください。 サドル調整に関する解説は、下記の…" at bounding box center [689, 451] width 642 height 74
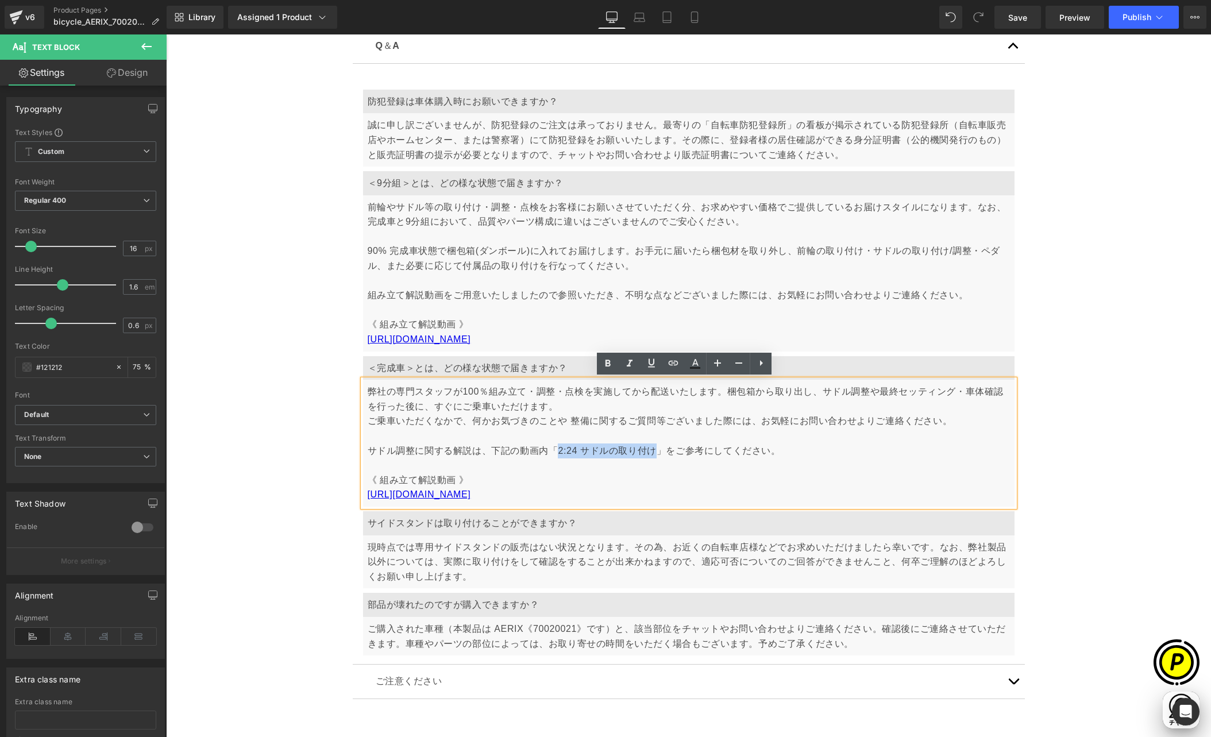
drag, startPoint x: 553, startPoint y: 451, endPoint x: 647, endPoint y: 446, distance: 94.9
click at [647, 446] on p "ご乗車いただくなかで、何かお気づきのことや 整備に関するご質問等ございました際には、お気軽にお問い合わせよりご連絡ください。 サドル調整に関する解説は、下記の…" at bounding box center [689, 451] width 642 height 74
click at [670, 366] on icon at bounding box center [673, 363] width 14 height 14
click at [762, 0] on div "Text Color Highlight Color #333333 Edit or remove link: Edit - Unlink - Cancel" at bounding box center [605, 0] width 1211 height 0
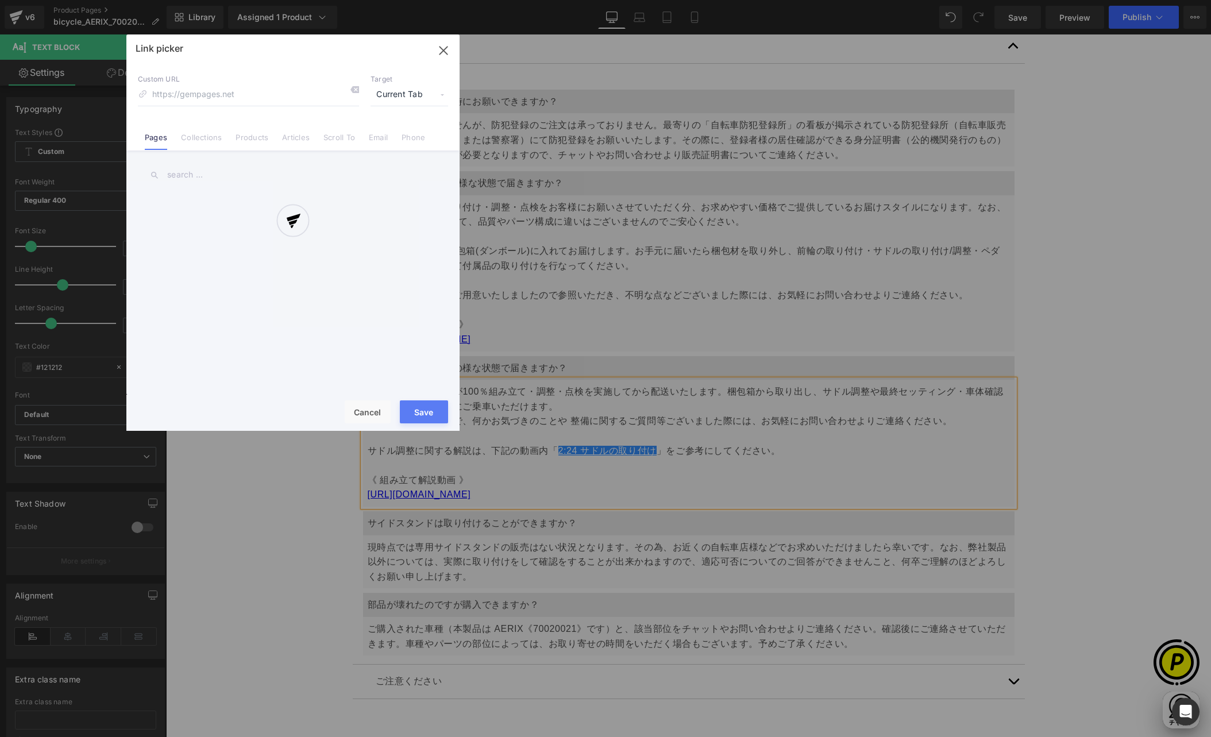
scroll to position [0, 448]
click at [236, 94] on div "Link picker Back to Library Insert Custom URL Target Current Tab Current Tab Ne…" at bounding box center [292, 232] width 333 height 396
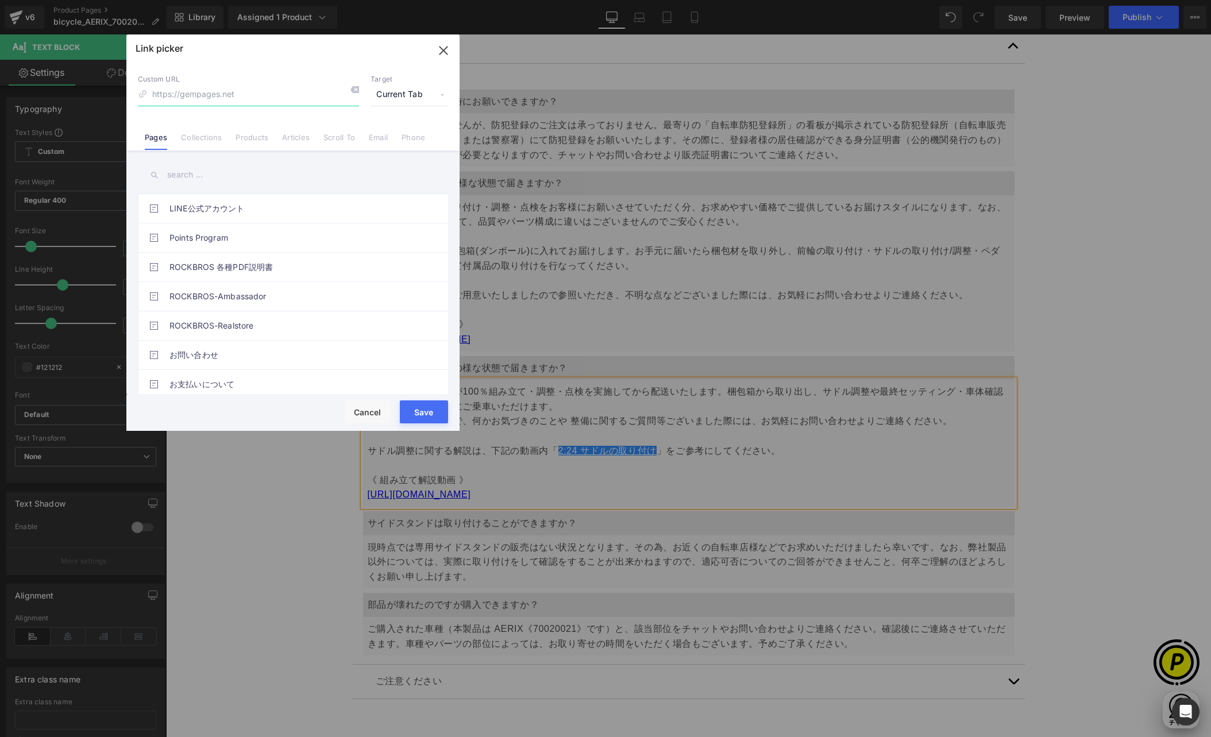
click at [238, 92] on input at bounding box center [248, 95] width 221 height 22
paste input "[URL][DOMAIN_NAME]"
drag, startPoint x: 190, startPoint y: 87, endPoint x: 129, endPoint y: 87, distance: 60.3
click at [129, 87] on div "Custom URL [URL][DOMAIN_NAME] Target Current Tab Current Tab New Tab Pages Coll…" at bounding box center [292, 106] width 333 height 87
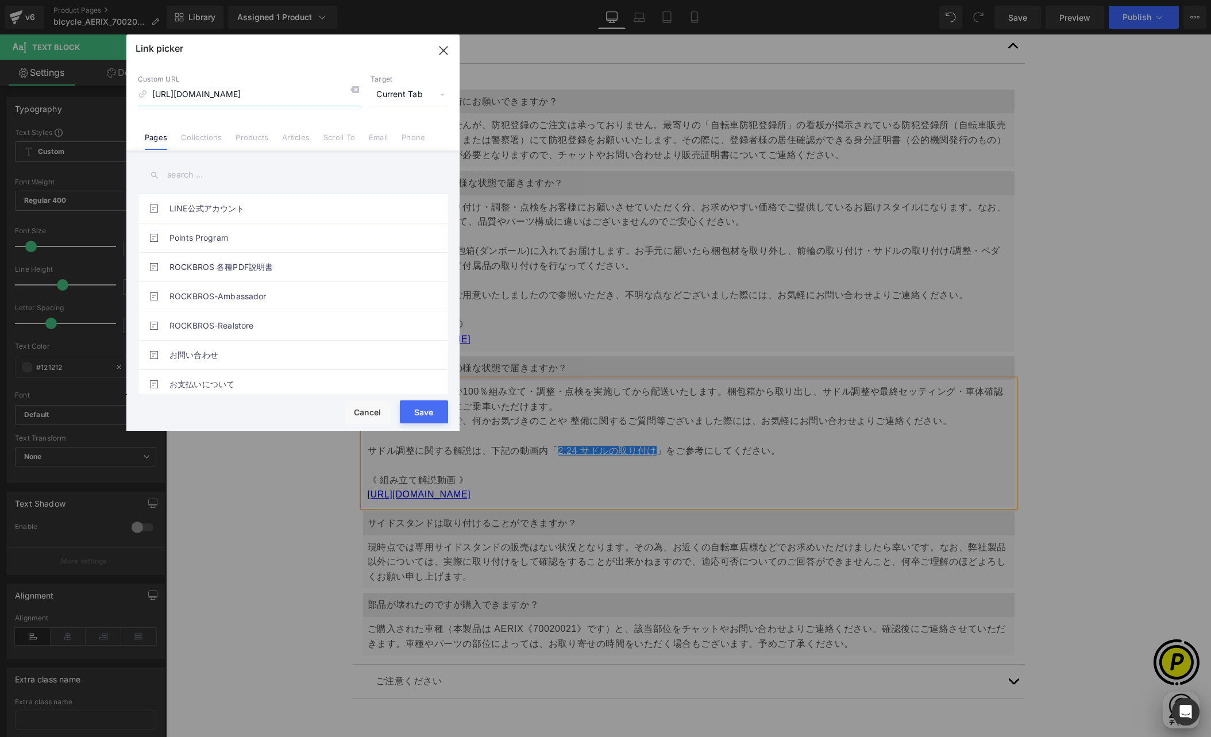
paste input "4"
type input "[URL][DOMAIN_NAME]"
click at [439, 98] on span "Current Tab" at bounding box center [409, 95] width 78 height 22
click at [400, 132] on li "New Tab" at bounding box center [409, 136] width 89 height 20
click at [417, 408] on button "Save" at bounding box center [424, 411] width 48 height 23
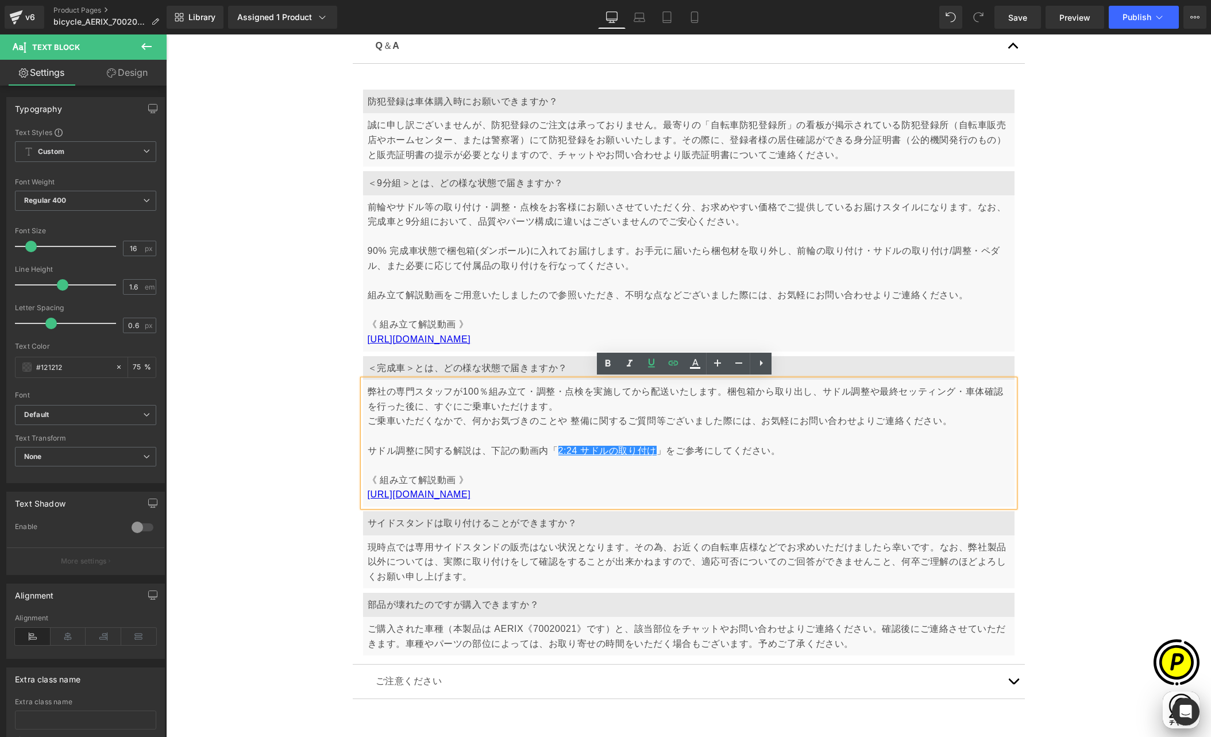
scroll to position [0, 448]
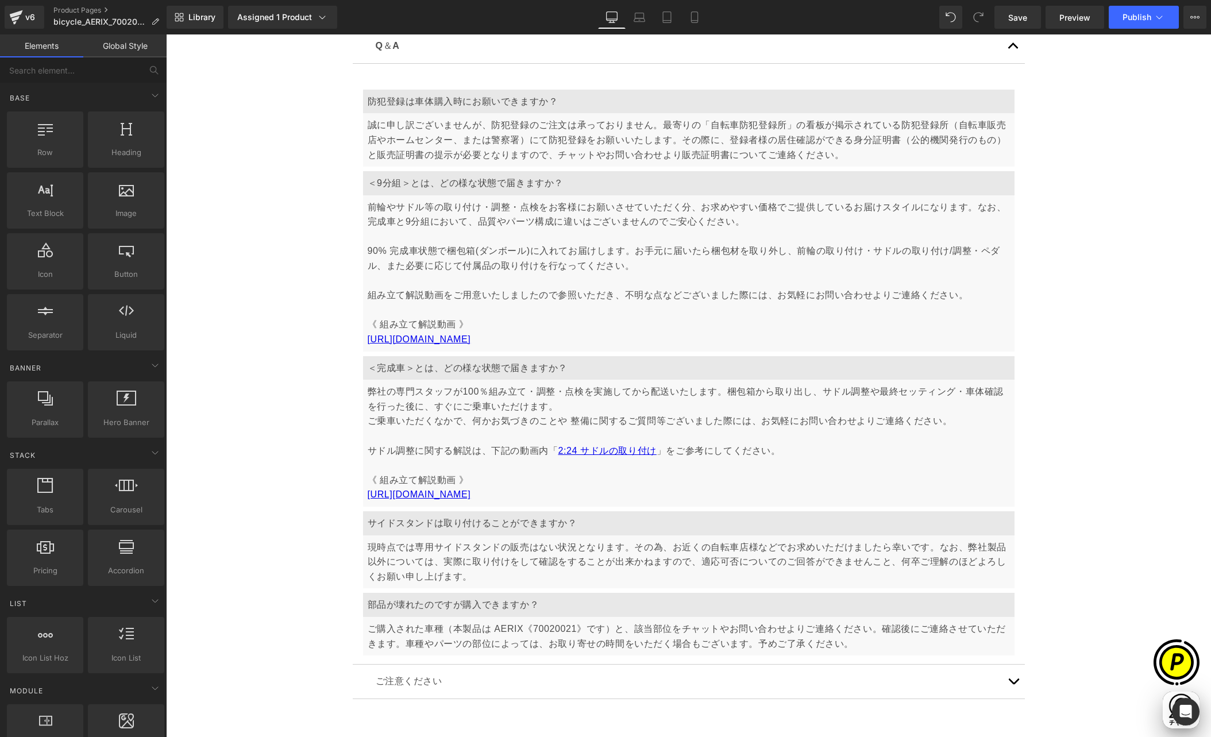
scroll to position [0, 0]
click at [634, 19] on icon at bounding box center [639, 16] width 11 height 11
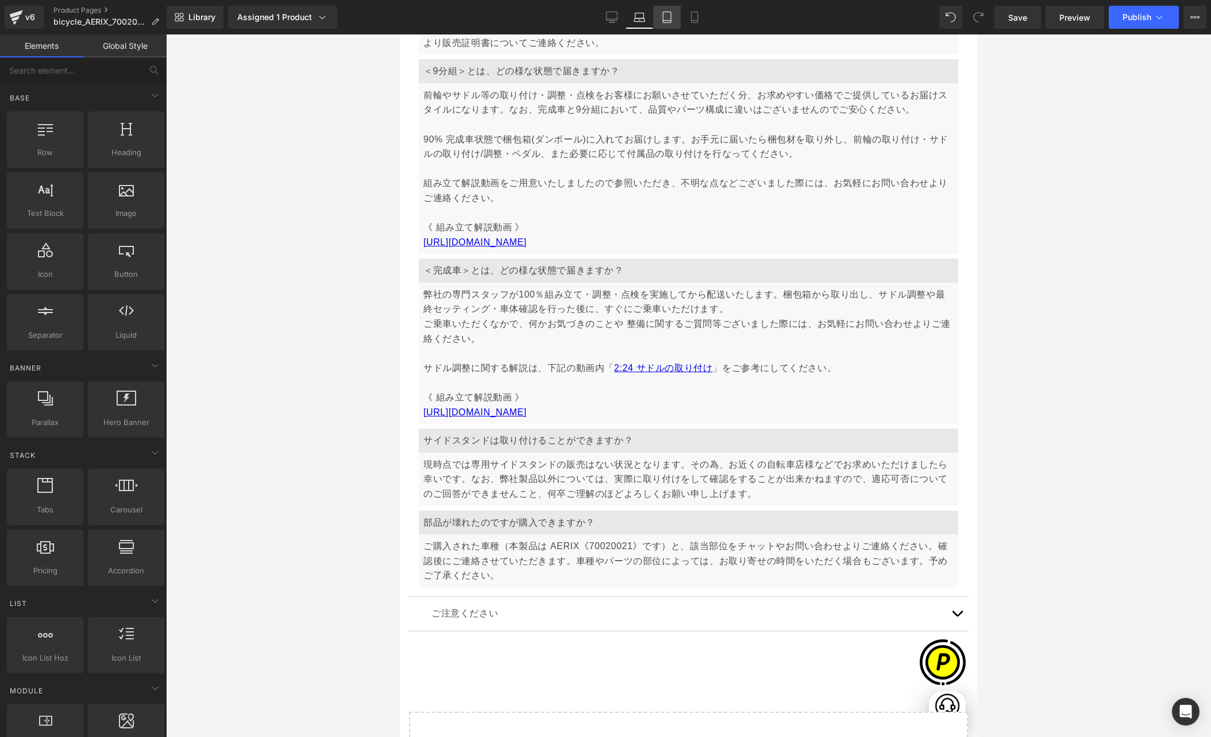
scroll to position [5896, 0]
click at [666, 15] on icon at bounding box center [666, 16] width 11 height 11
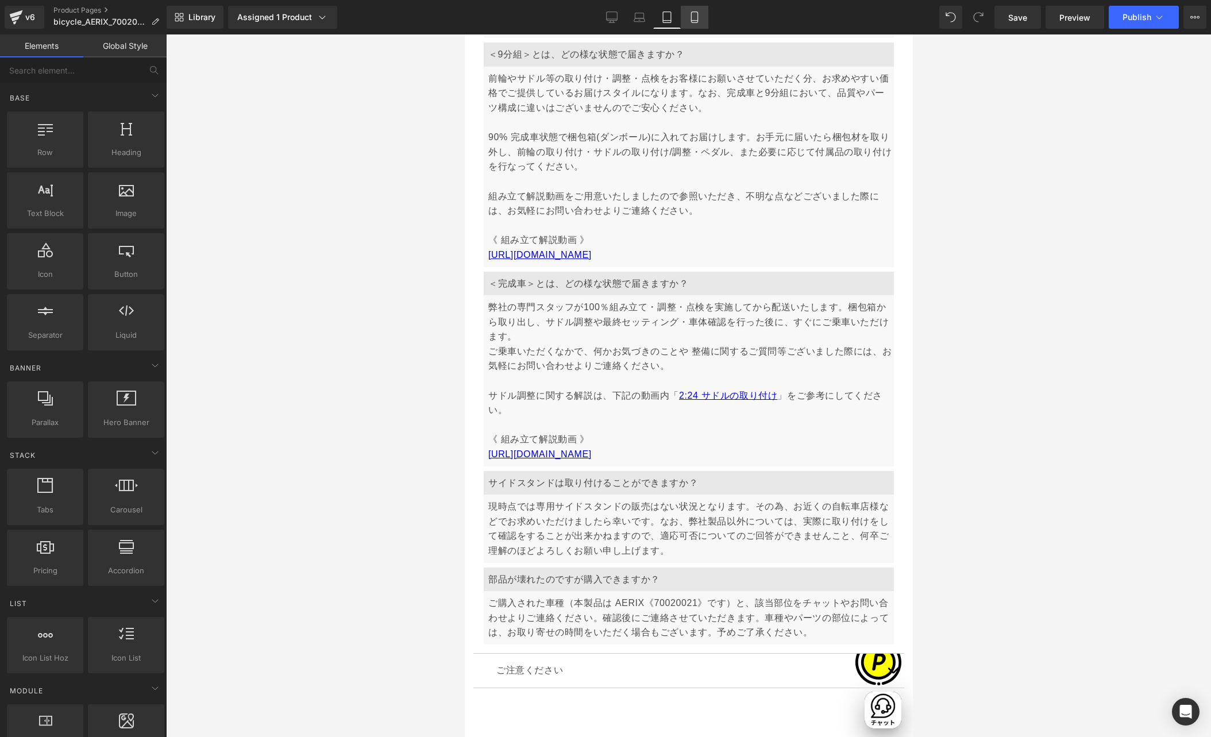
scroll to position [0, 374]
click at [694, 18] on icon at bounding box center [694, 16] width 11 height 11
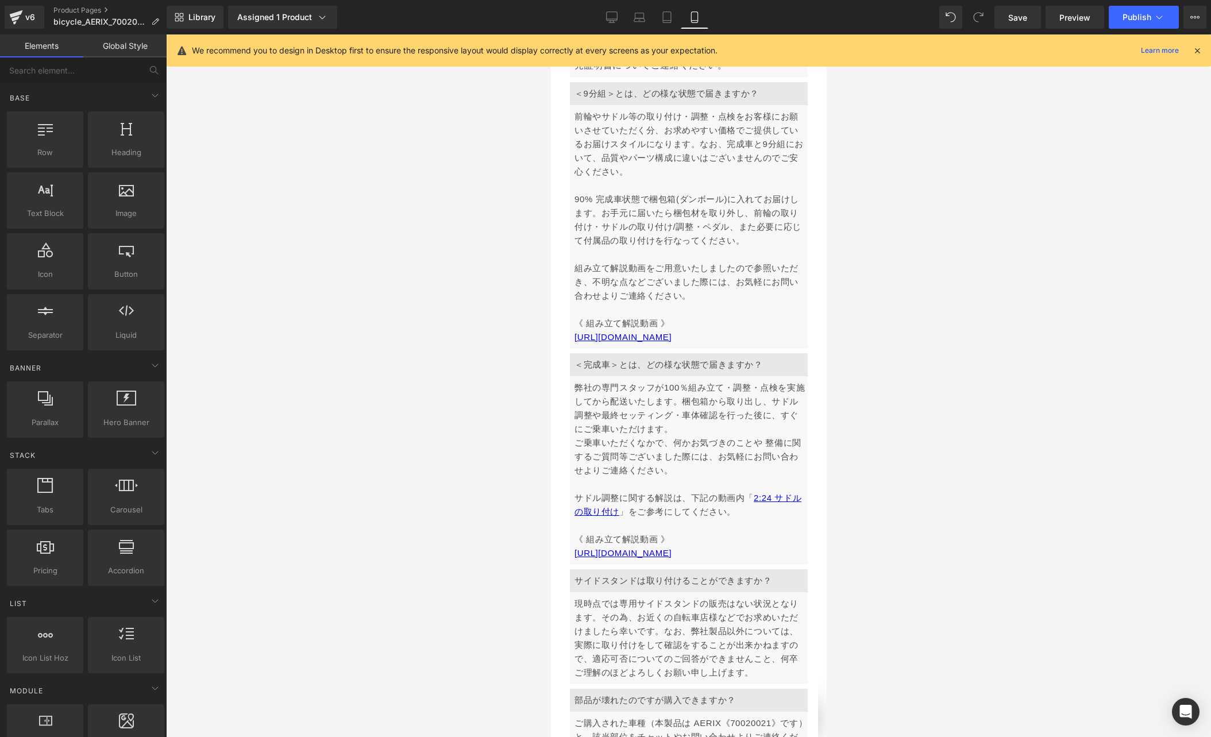
scroll to position [0, 403]
click at [1198, 47] on icon at bounding box center [1197, 50] width 10 height 10
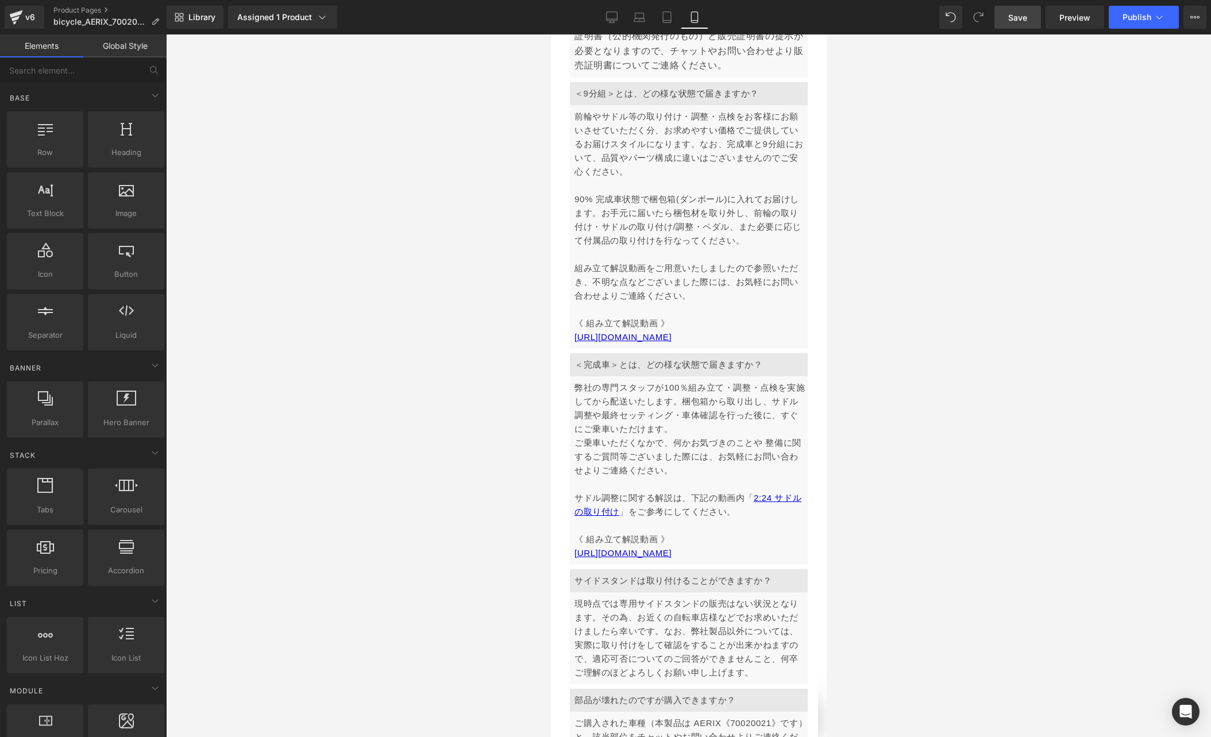
click at [1012, 14] on span "Save" at bounding box center [1017, 17] width 19 height 12
click at [1147, 20] on span "Publish" at bounding box center [1136, 17] width 29 height 9
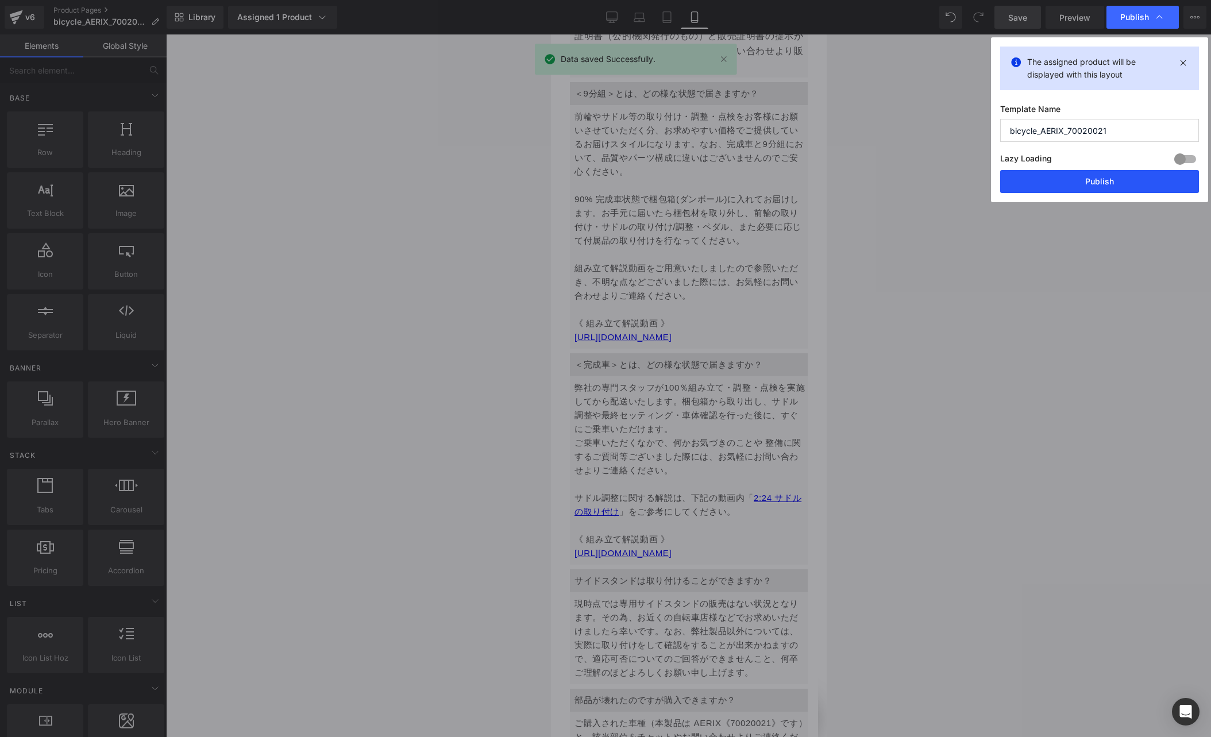
click at [1059, 183] on button "Publish" at bounding box center [1099, 181] width 199 height 23
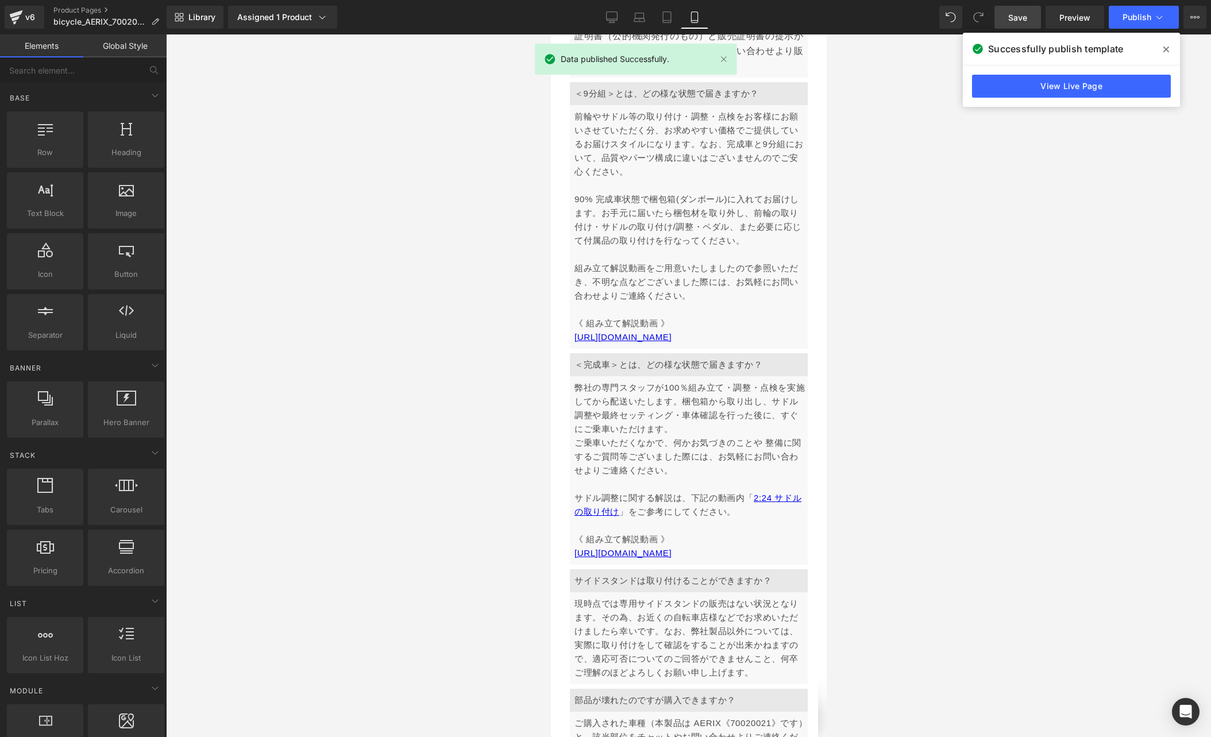
scroll to position [0, 202]
click at [1165, 49] on icon at bounding box center [1166, 50] width 6 height 6
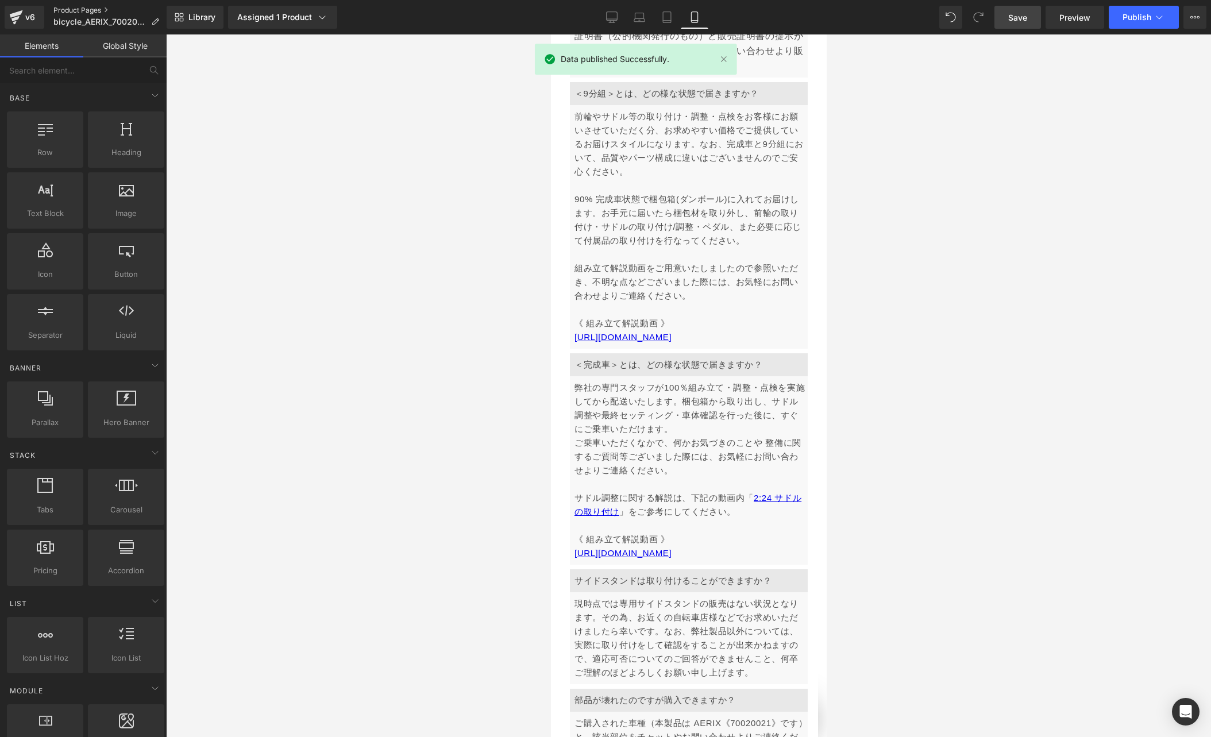
click at [85, 10] on link "Product Pages" at bounding box center [110, 10] width 115 height 9
